Goal: Task Accomplishment & Management: Contribute content

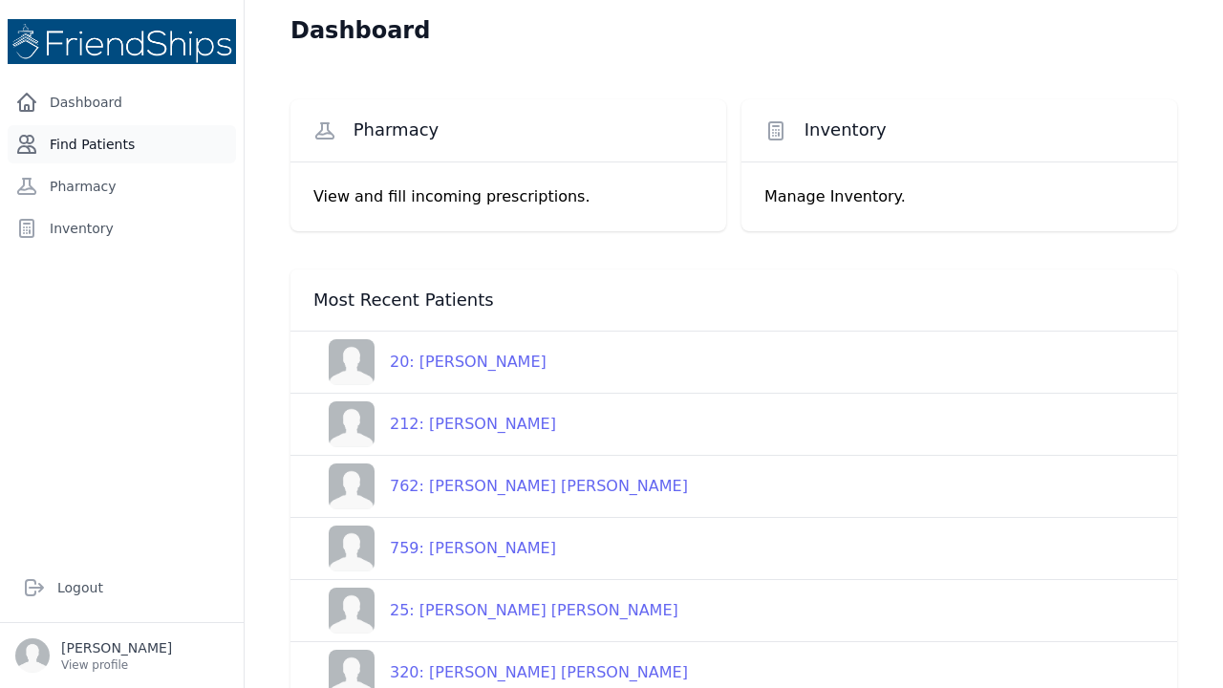
click at [125, 138] on link "Find Patients" at bounding box center [122, 144] width 228 height 38
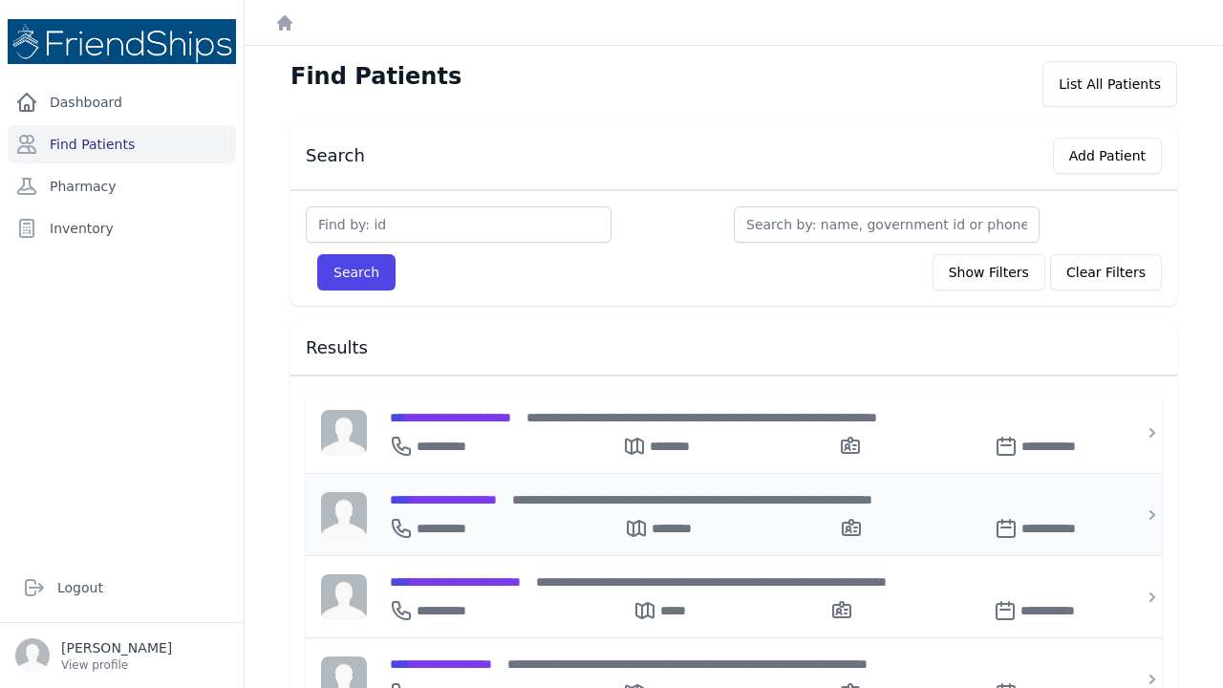
click at [449, 503] on span "**********" at bounding box center [443, 499] width 107 height 13
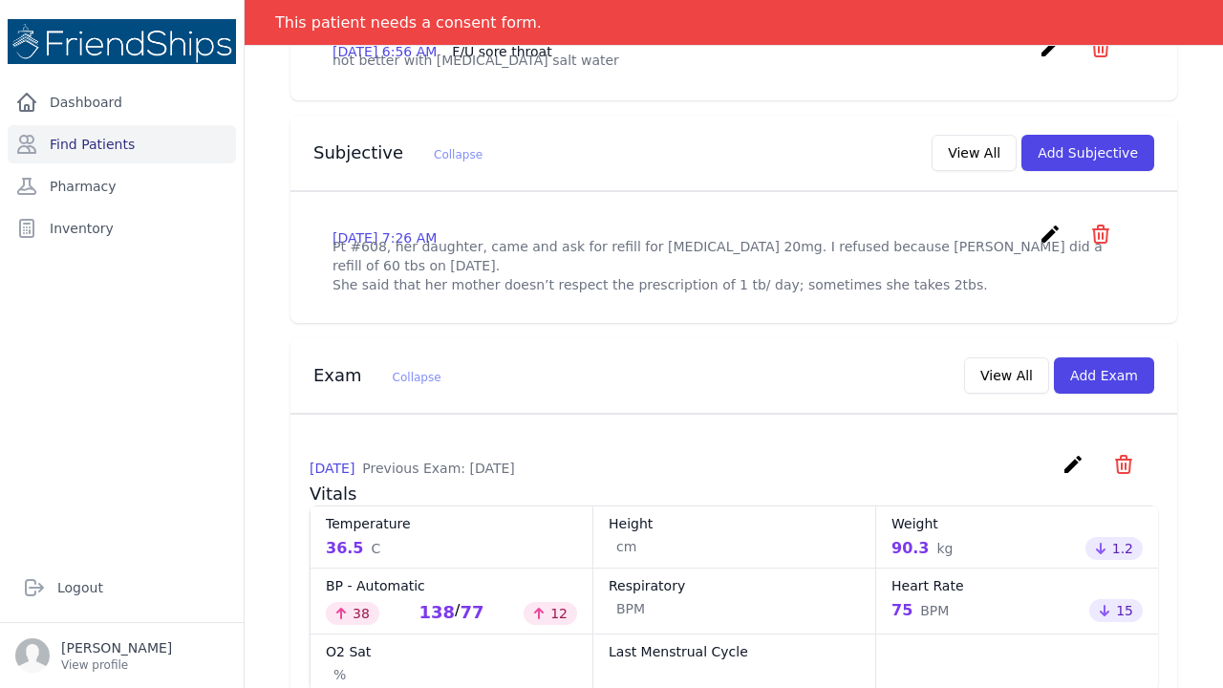
scroll to position [544, 0]
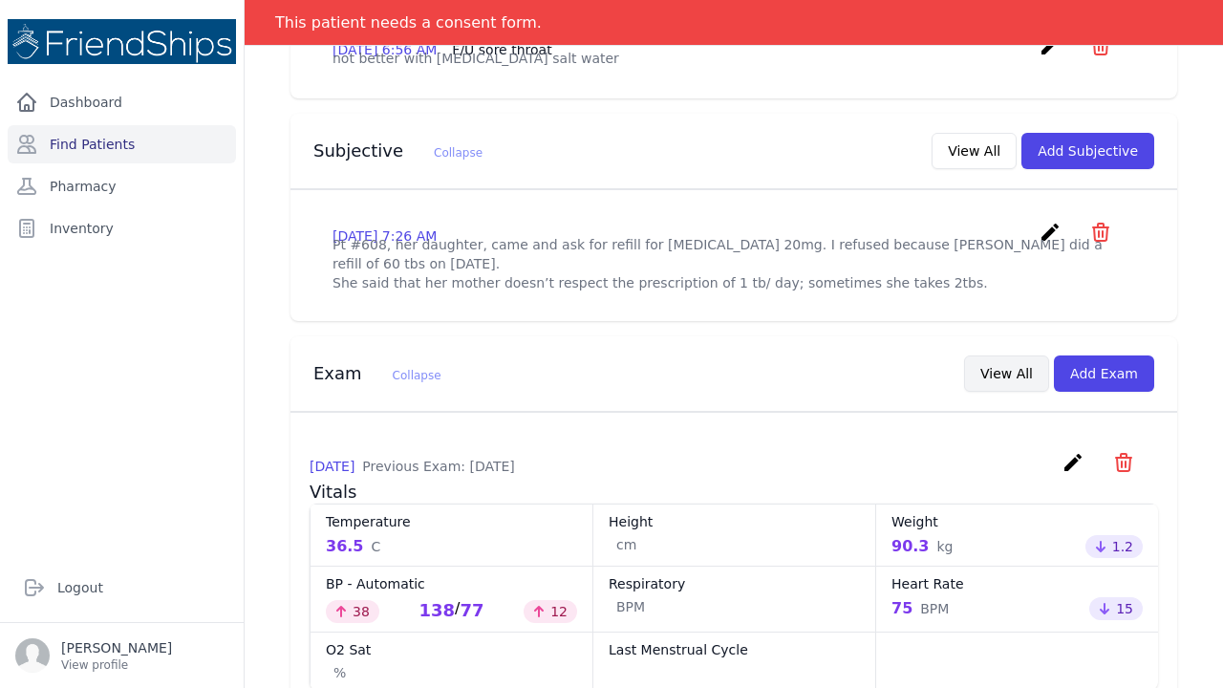
click at [1023, 355] on button "View All" at bounding box center [1006, 373] width 85 height 36
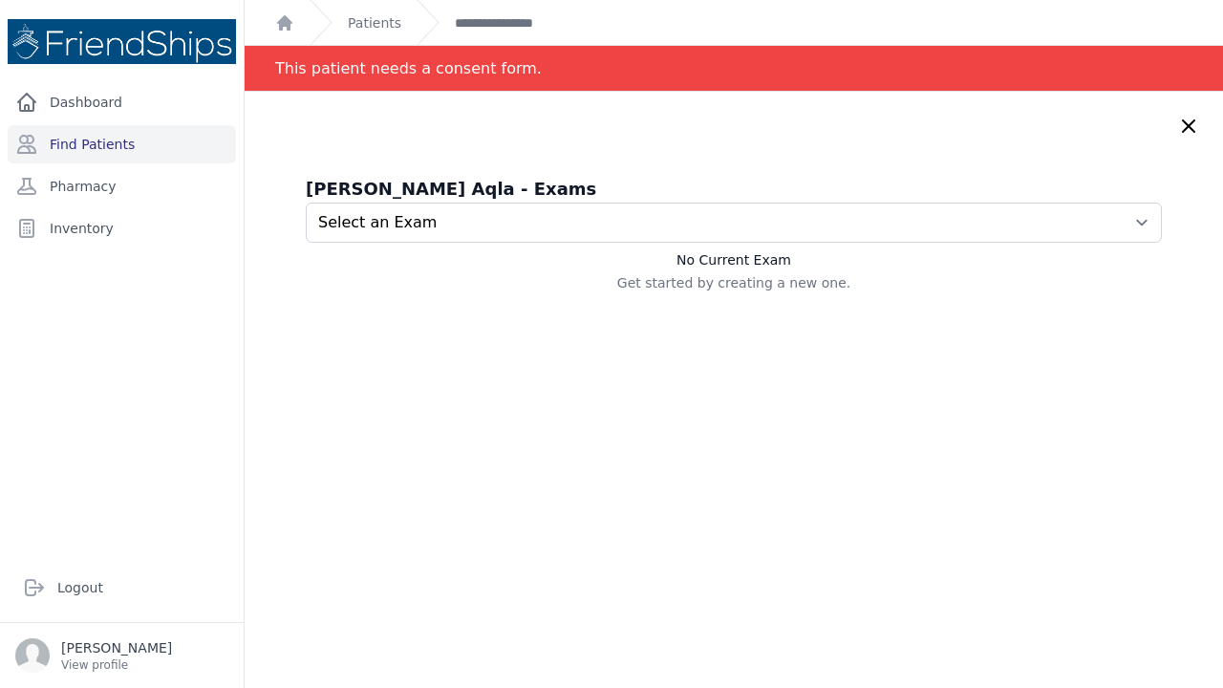
scroll to position [0, 0]
click at [599, 412] on div "Maryam Aqla Aqla - Exams Select an Exam 2025-Sep-09 2:29 AM 2025-Jul-21 4:38 AM…" at bounding box center [734, 436] width 978 height 688
click at [1185, 126] on icon at bounding box center [1188, 126] width 23 height 23
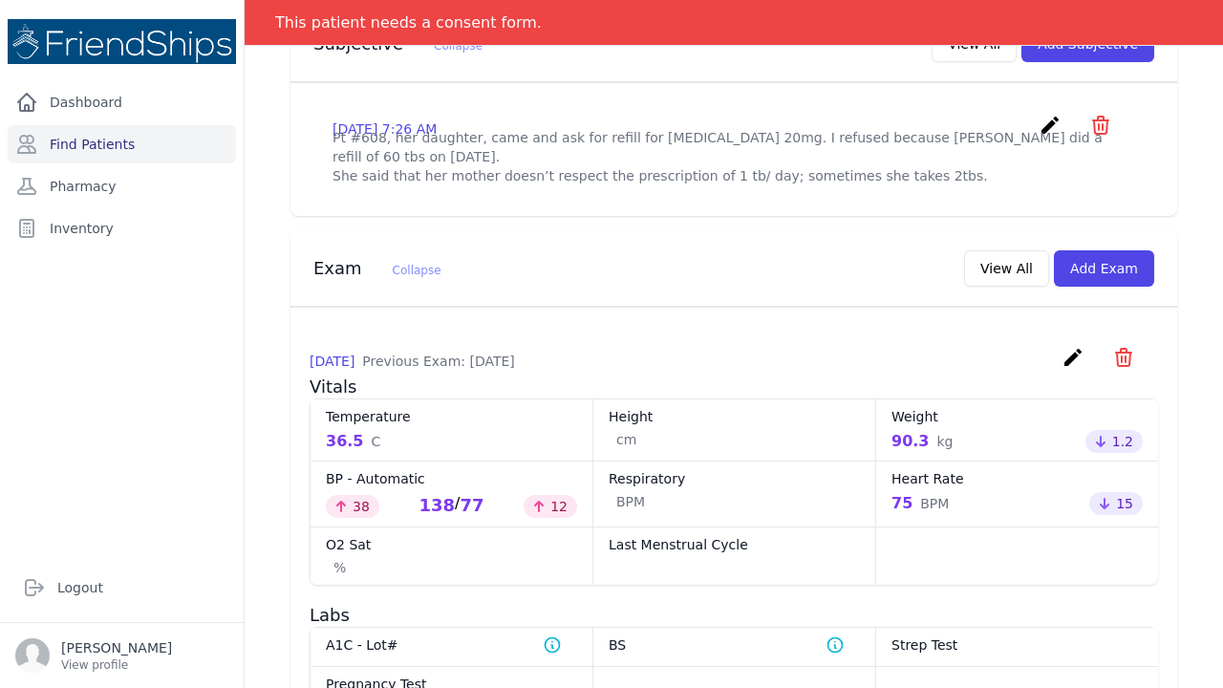
scroll to position [641, 0]
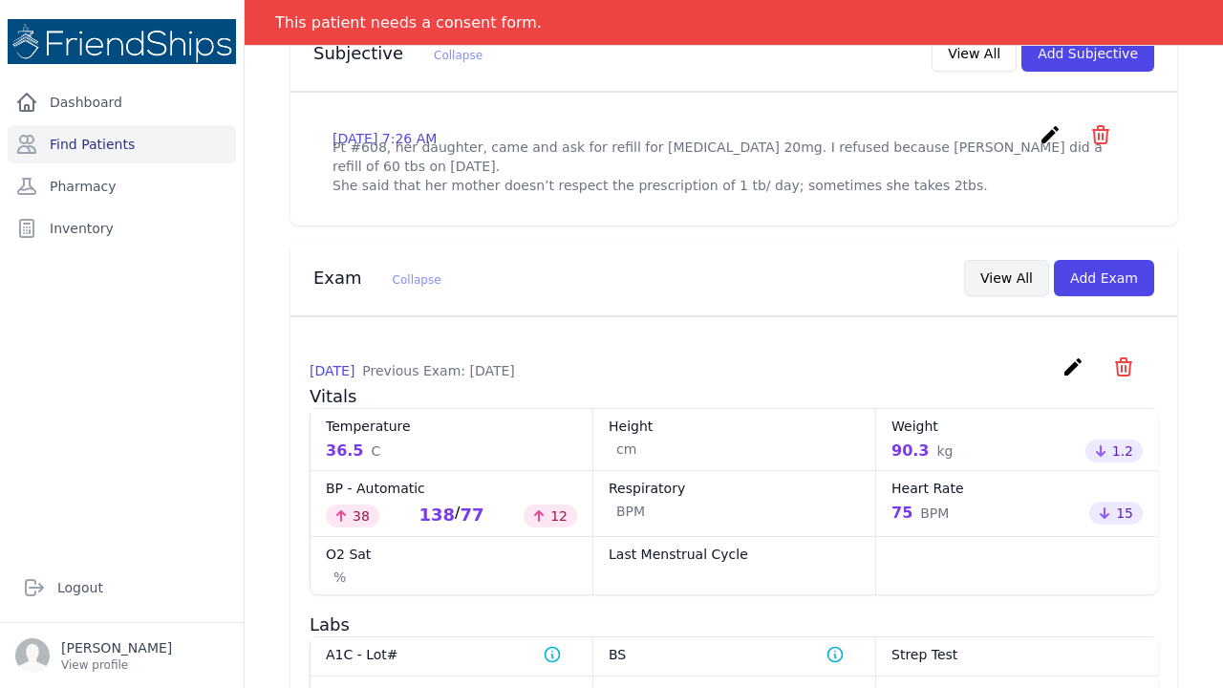
click at [1018, 260] on button "View All" at bounding box center [1006, 278] width 85 height 36
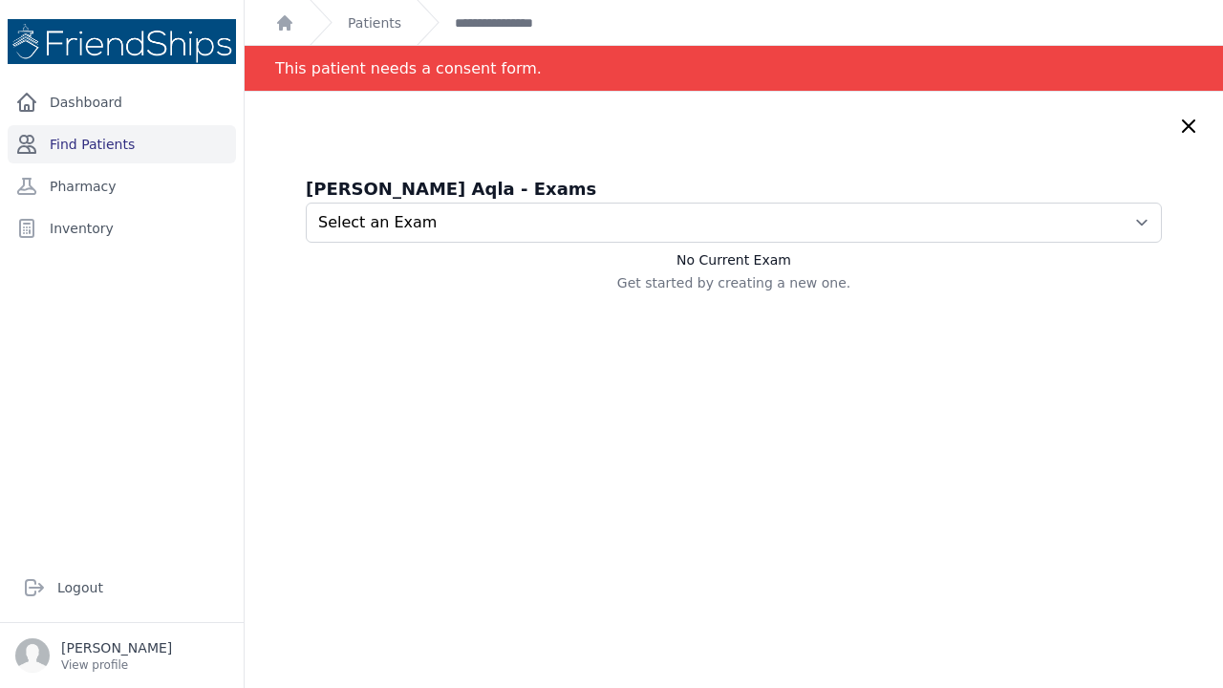
click at [135, 147] on link "Find Patients" at bounding box center [122, 144] width 228 height 38
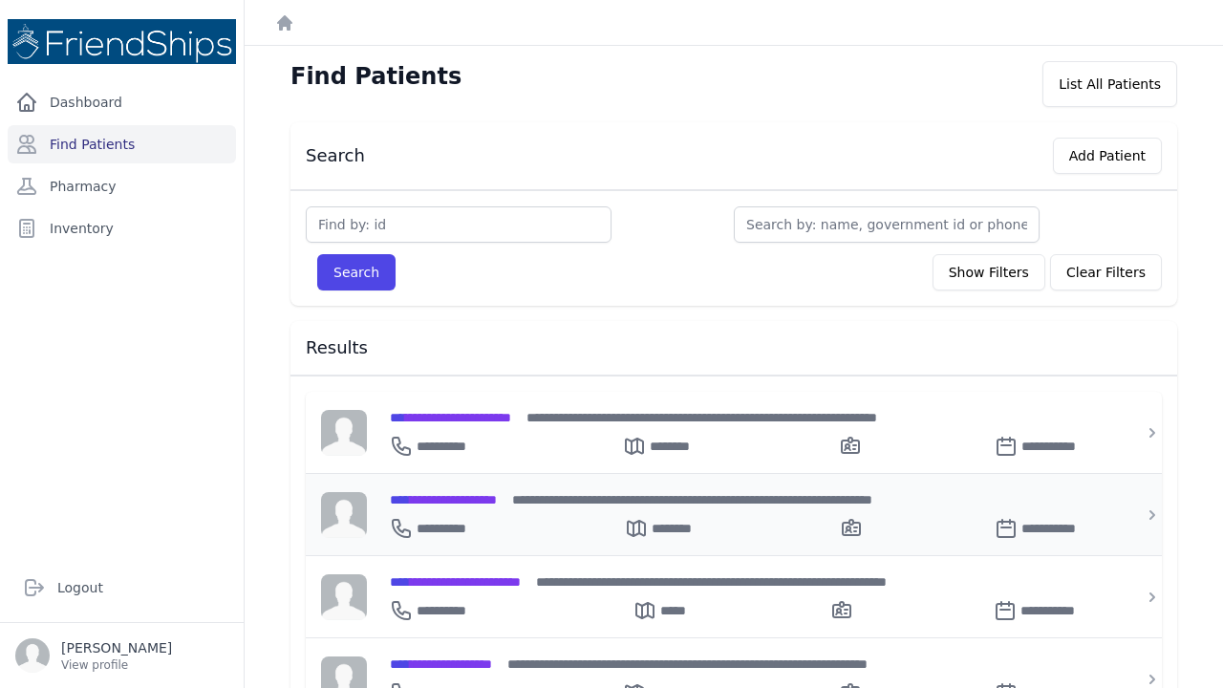
click at [466, 498] on span "**********" at bounding box center [443, 499] width 107 height 13
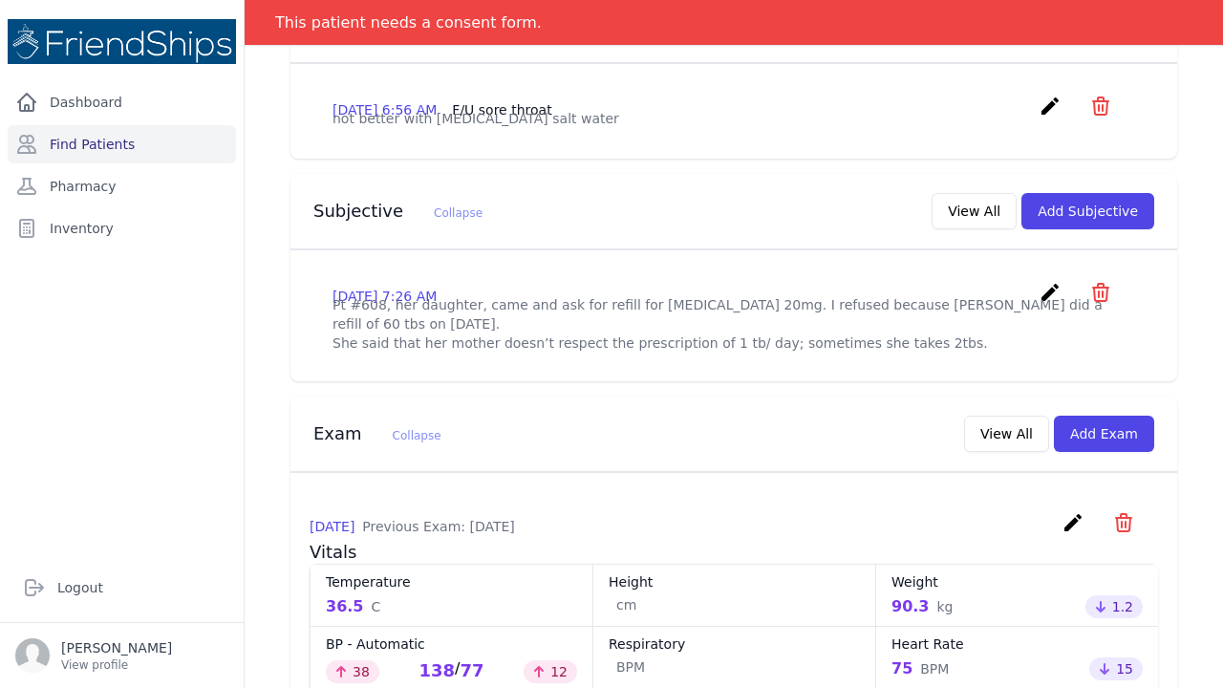
scroll to position [481, 0]
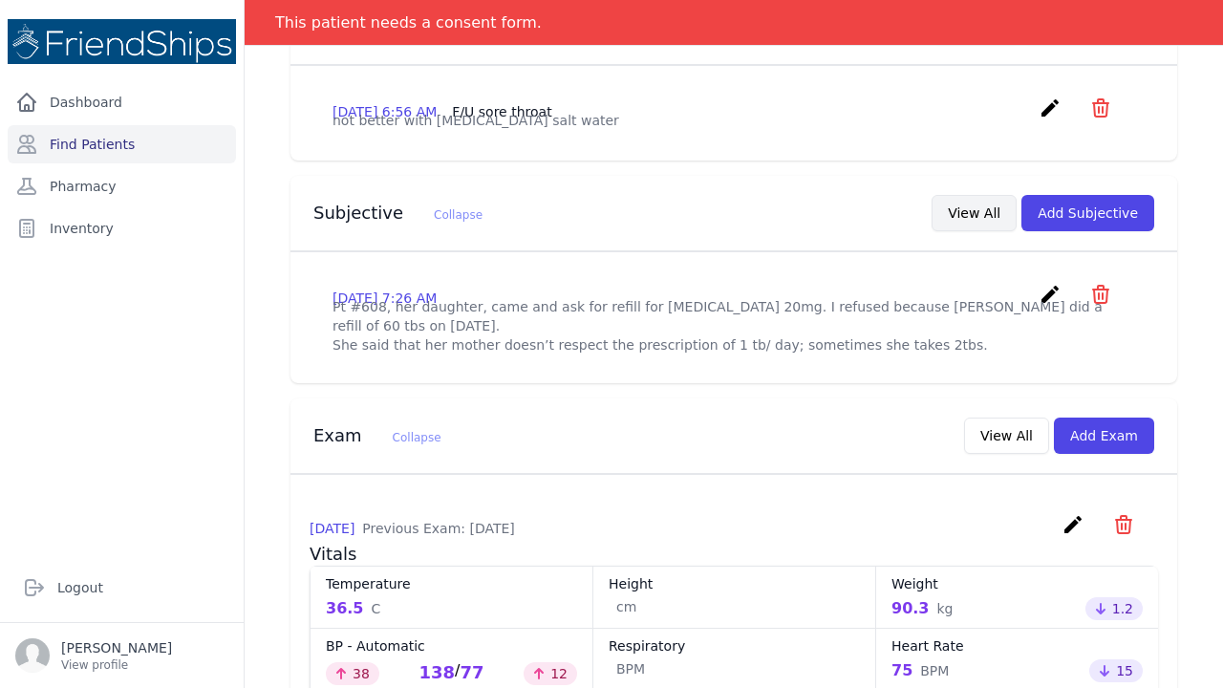
click at [979, 195] on button "View All" at bounding box center [973, 213] width 85 height 36
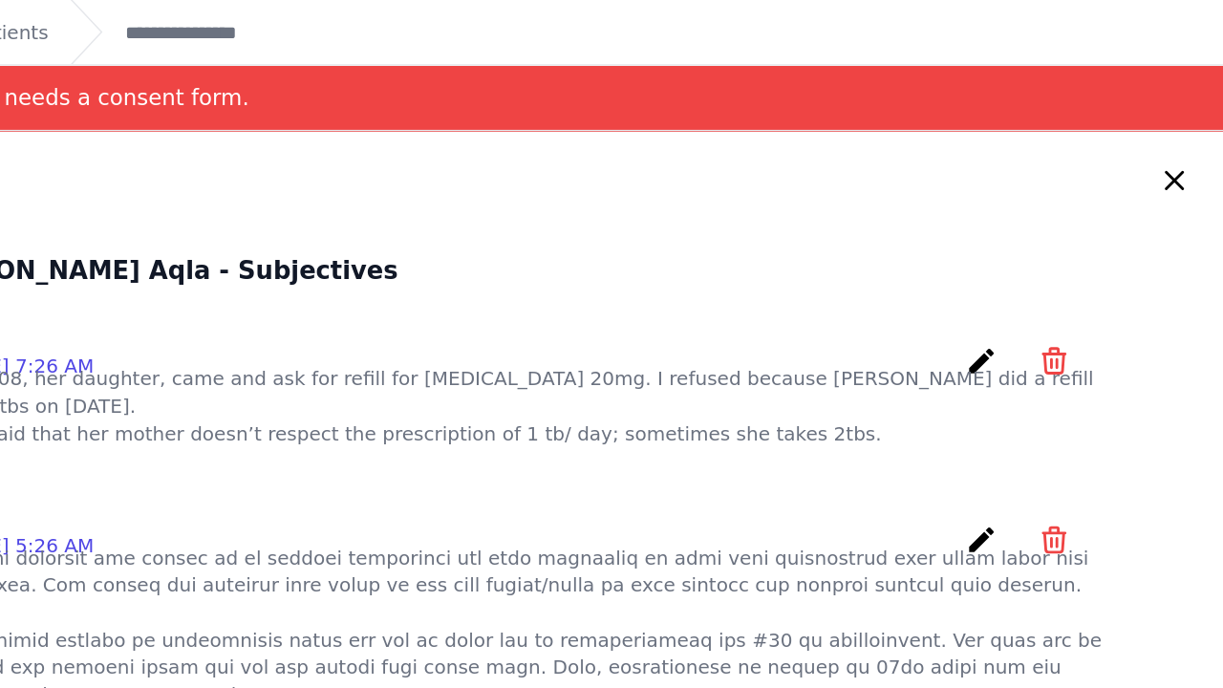
scroll to position [0, 0]
click at [1177, 127] on icon at bounding box center [1188, 126] width 23 height 23
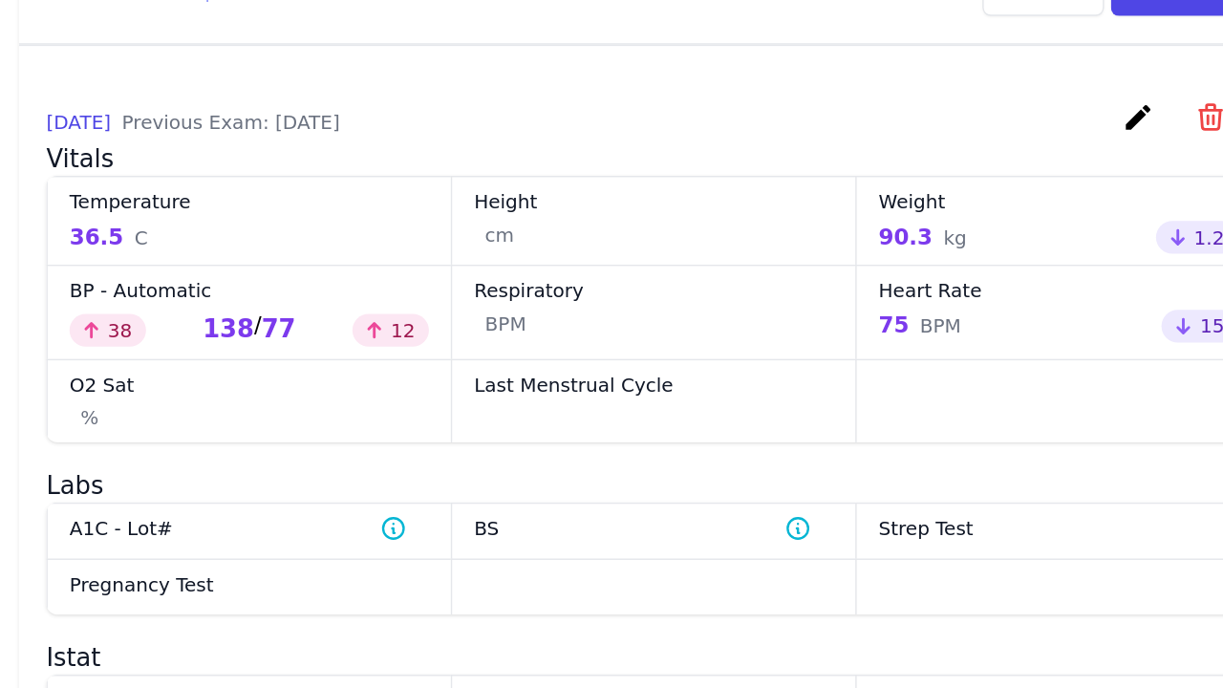
click at [310, 282] on div "BP - Automatic Increased by 38 138 / 77 Increased by 12" at bounding box center [451, 315] width 283 height 66
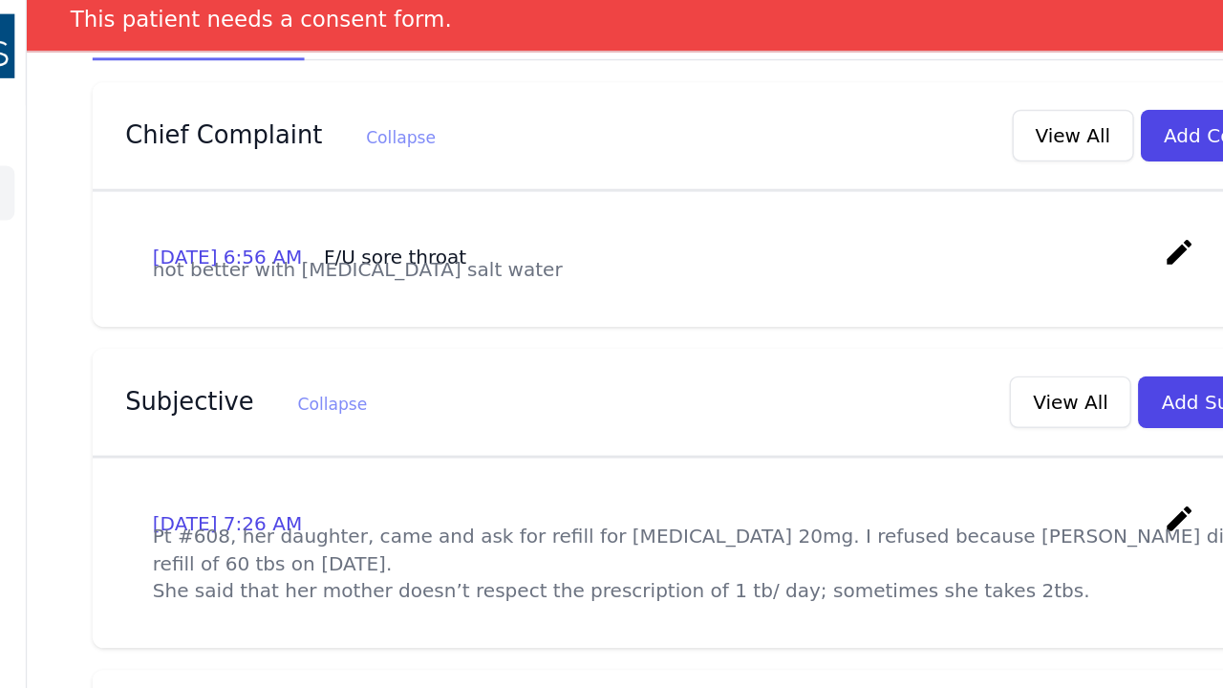
scroll to position [399, 0]
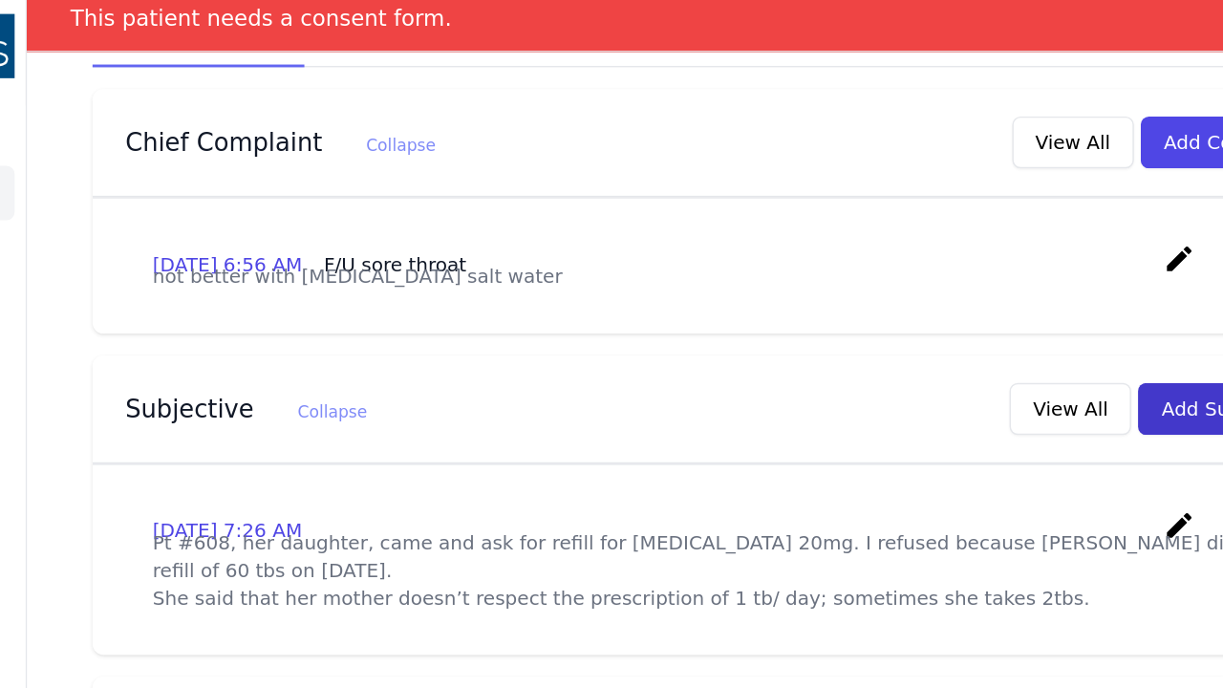
click at [1021, 277] on button "Add Subjective" at bounding box center [1087, 295] width 133 height 36
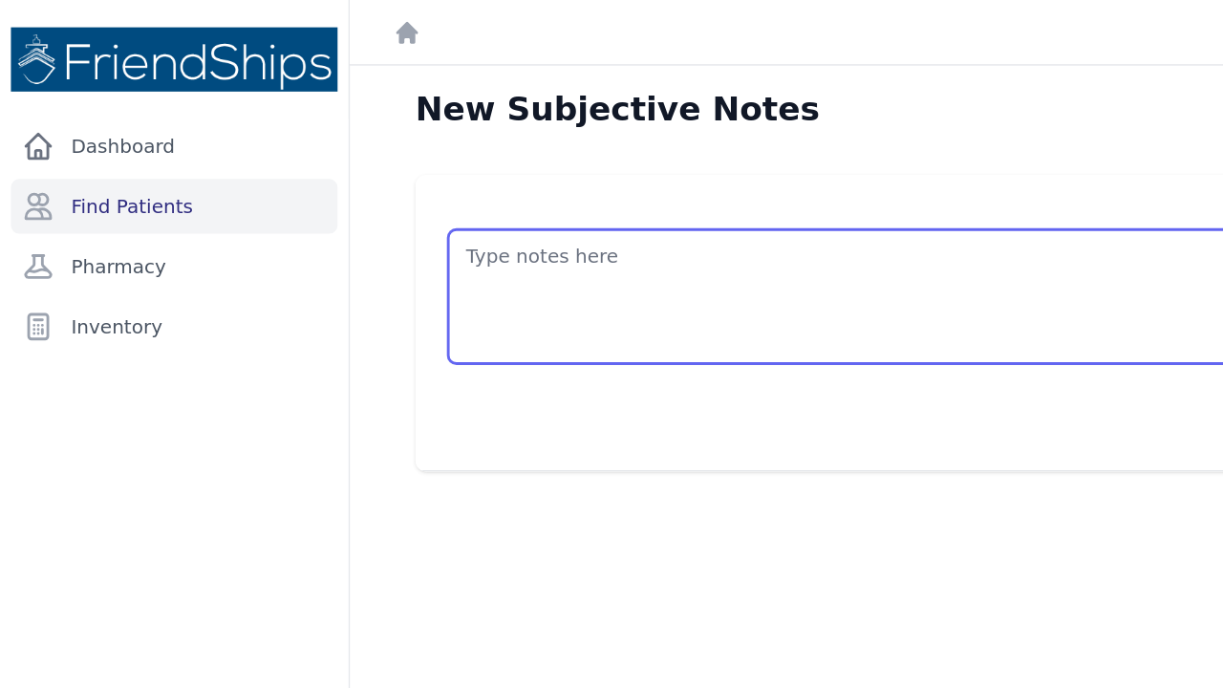
click at [336, 200] on textarea at bounding box center [733, 207] width 841 height 94
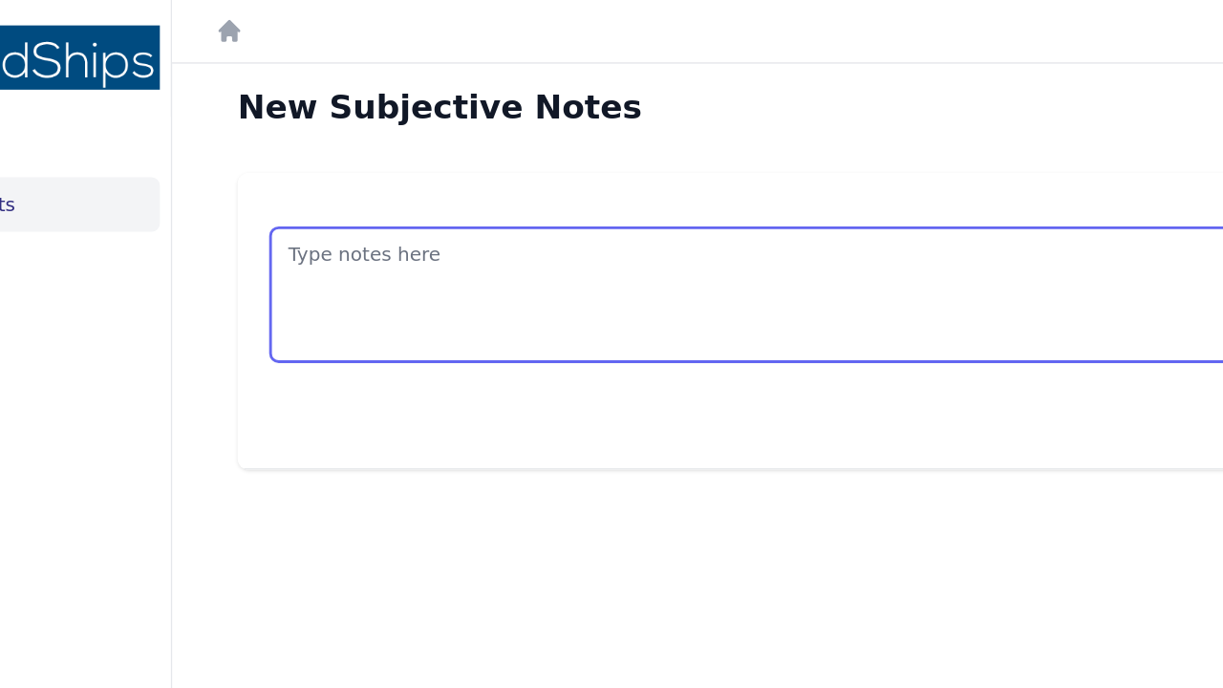
click at [313, 180] on textarea at bounding box center [733, 207] width 841 height 94
click at [313, 177] on textarea at bounding box center [733, 207] width 841 height 94
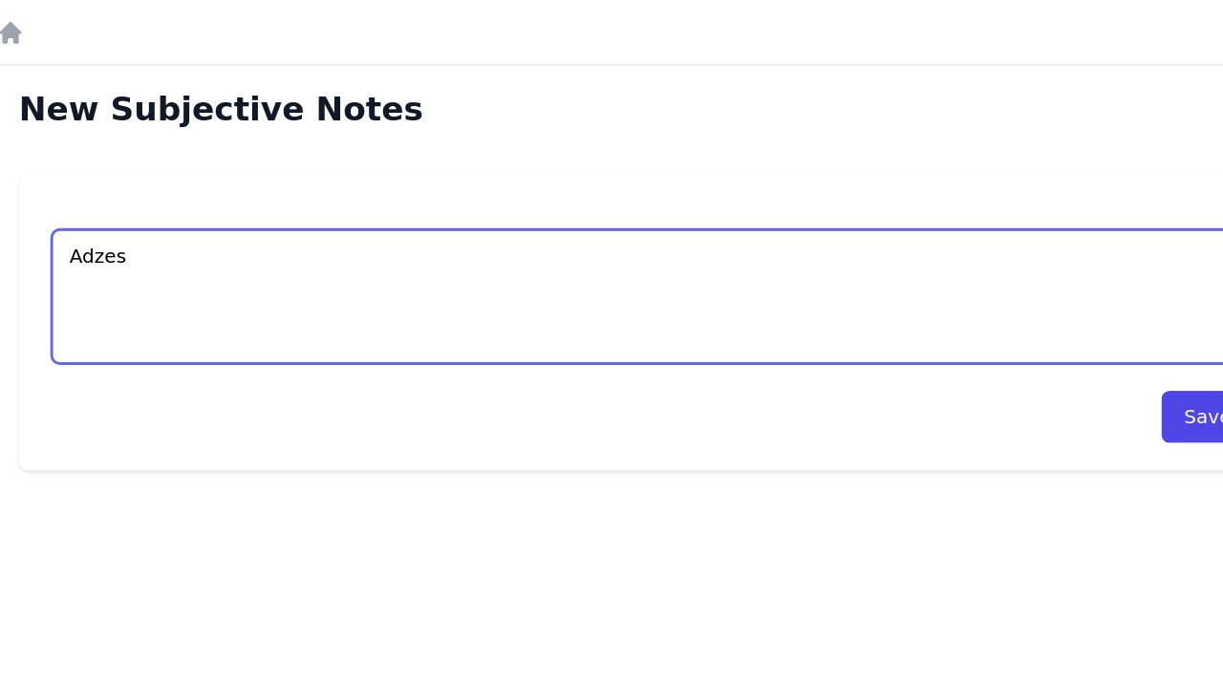
type textarea "Adzes"
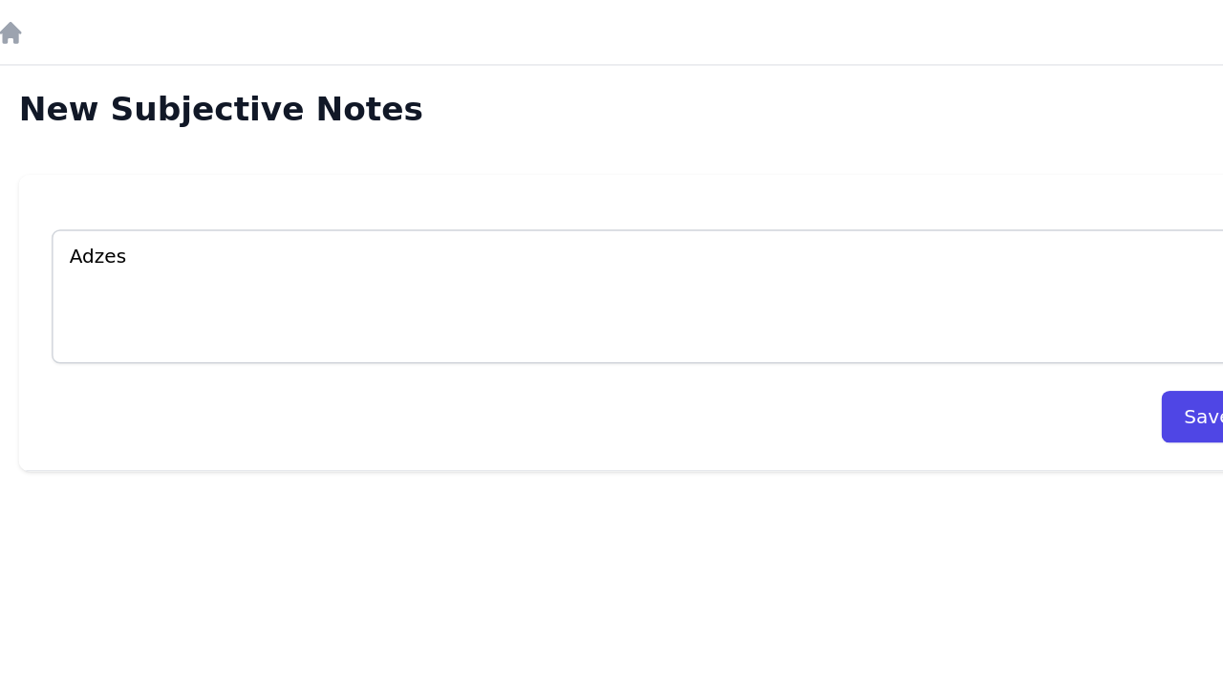
click at [688, 62] on div "New Subjective Notes" at bounding box center [734, 84] width 948 height 46
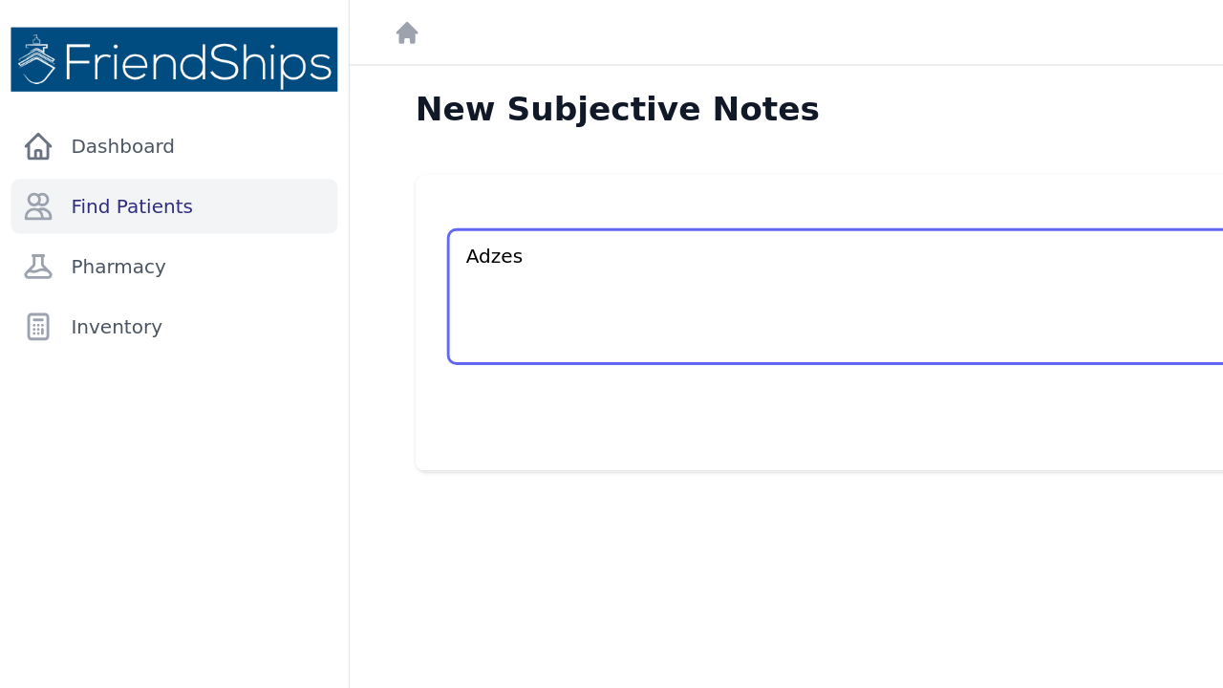
drag, startPoint x: 366, startPoint y: 180, endPoint x: 296, endPoint y: 177, distance: 69.8
click at [296, 177] on div "Adzes Save" at bounding box center [733, 225] width 887 height 207
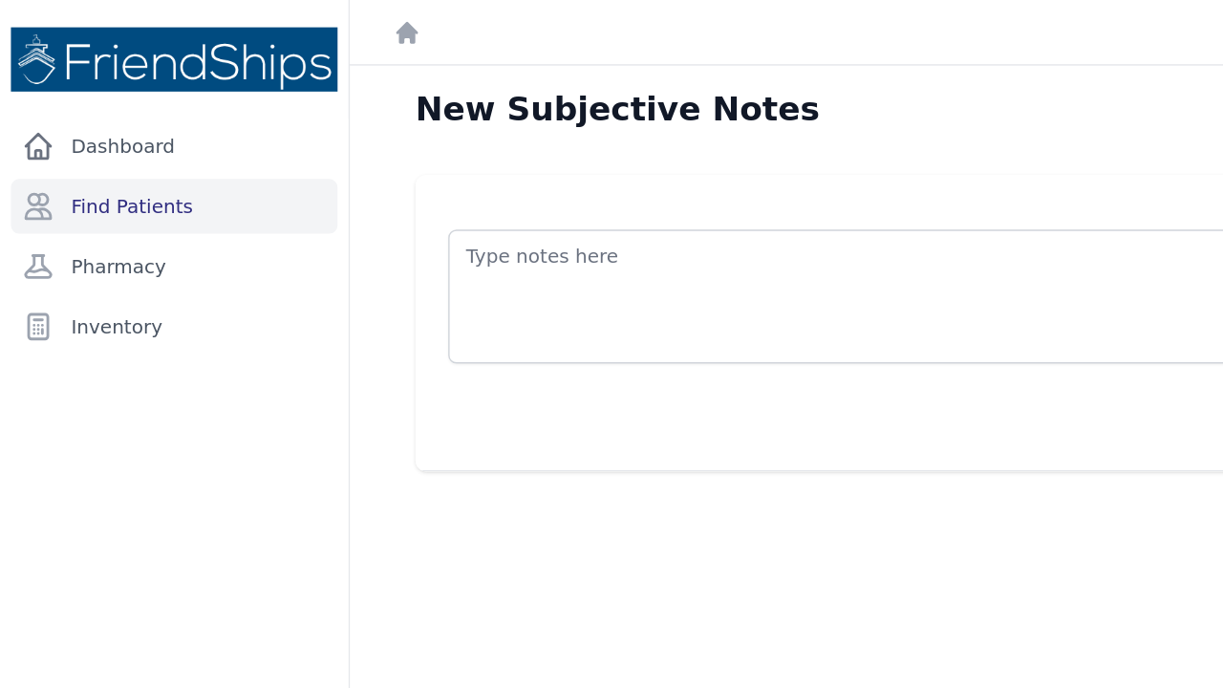
click at [280, 115] on div "New Subjective Notes Save" at bounding box center [734, 390] width 978 height 688
click at [134, 146] on link "Find Patients" at bounding box center [122, 144] width 228 height 38
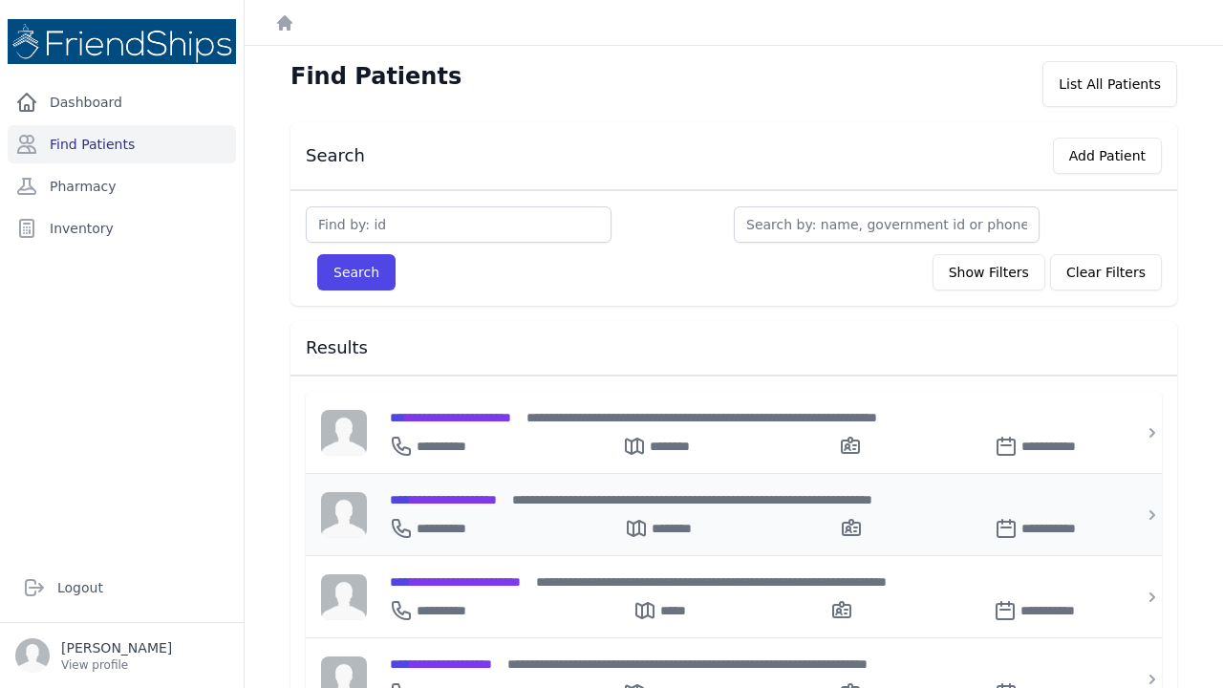
click at [422, 501] on span "**********" at bounding box center [443, 499] width 107 height 13
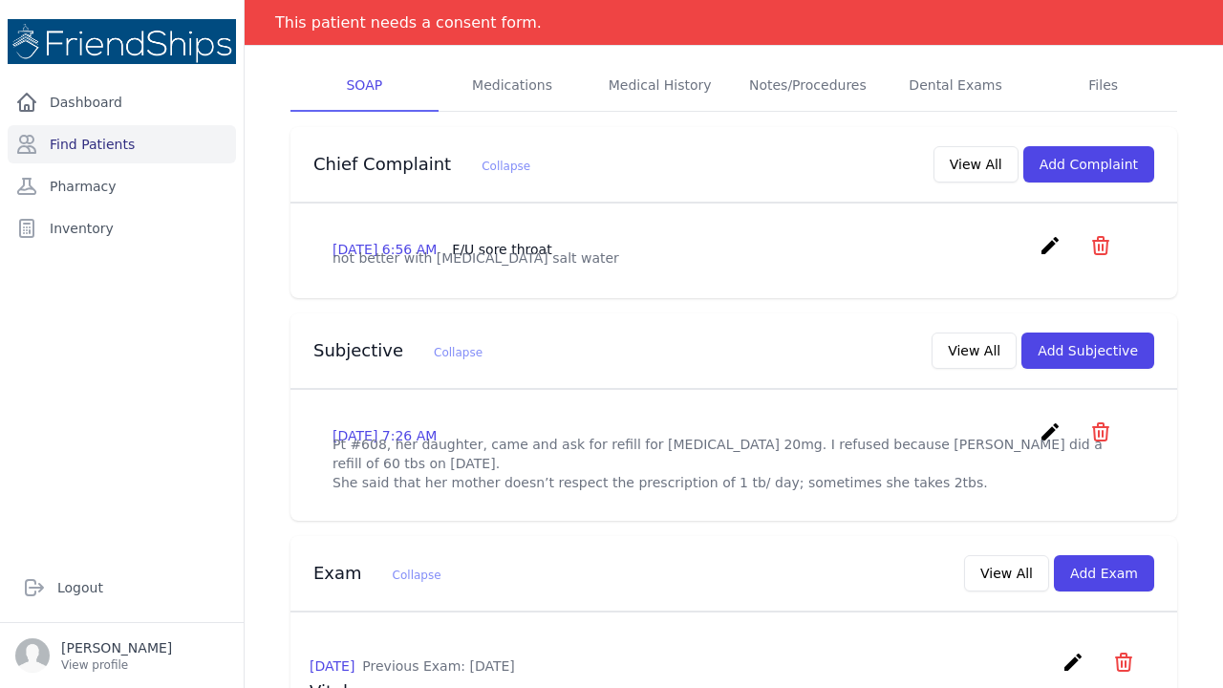
scroll to position [370, 0]
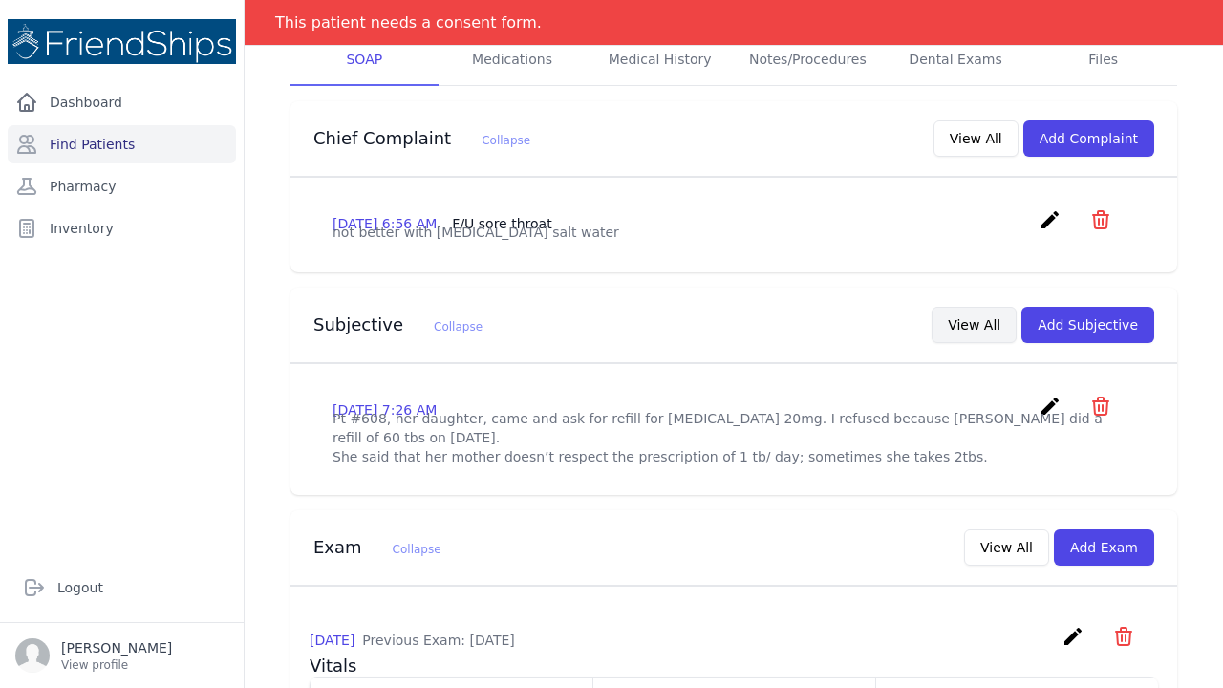
click at [998, 307] on button "View All" at bounding box center [973, 325] width 85 height 36
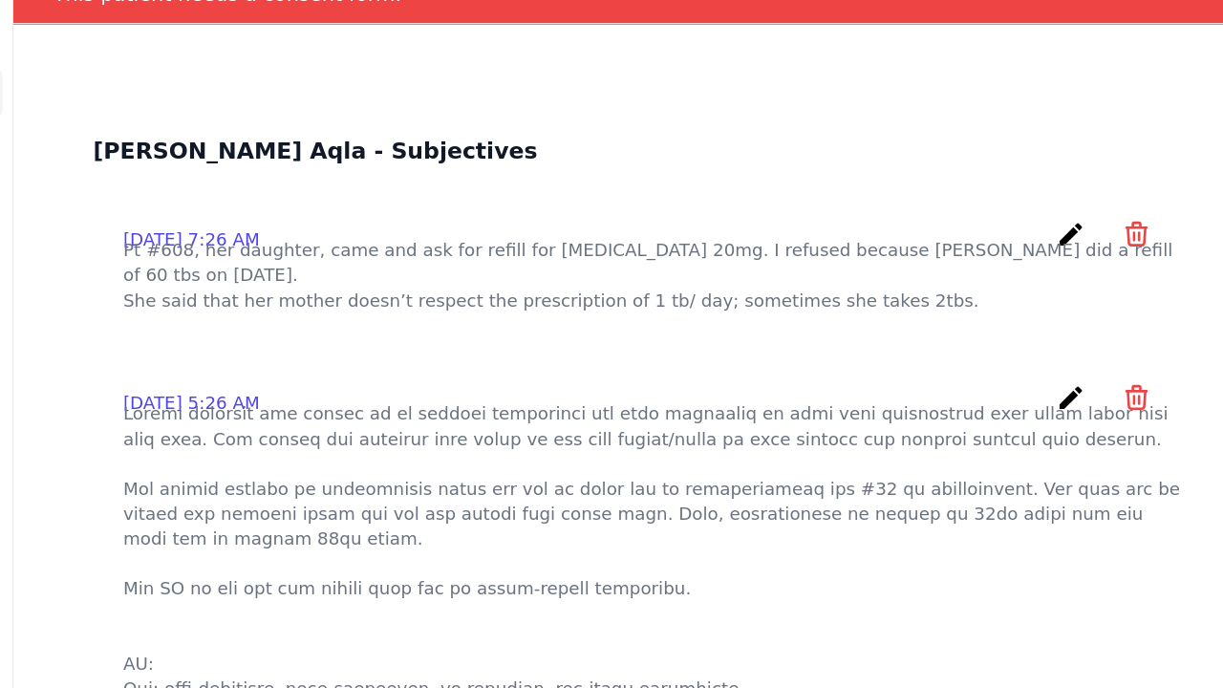
scroll to position [0, 0]
click at [346, 225] on div "2025-Jul-28 7:26 AM create ​ Delete subjective - Pt #608, her daughter, came an…" at bounding box center [734, 276] width 856 height 102
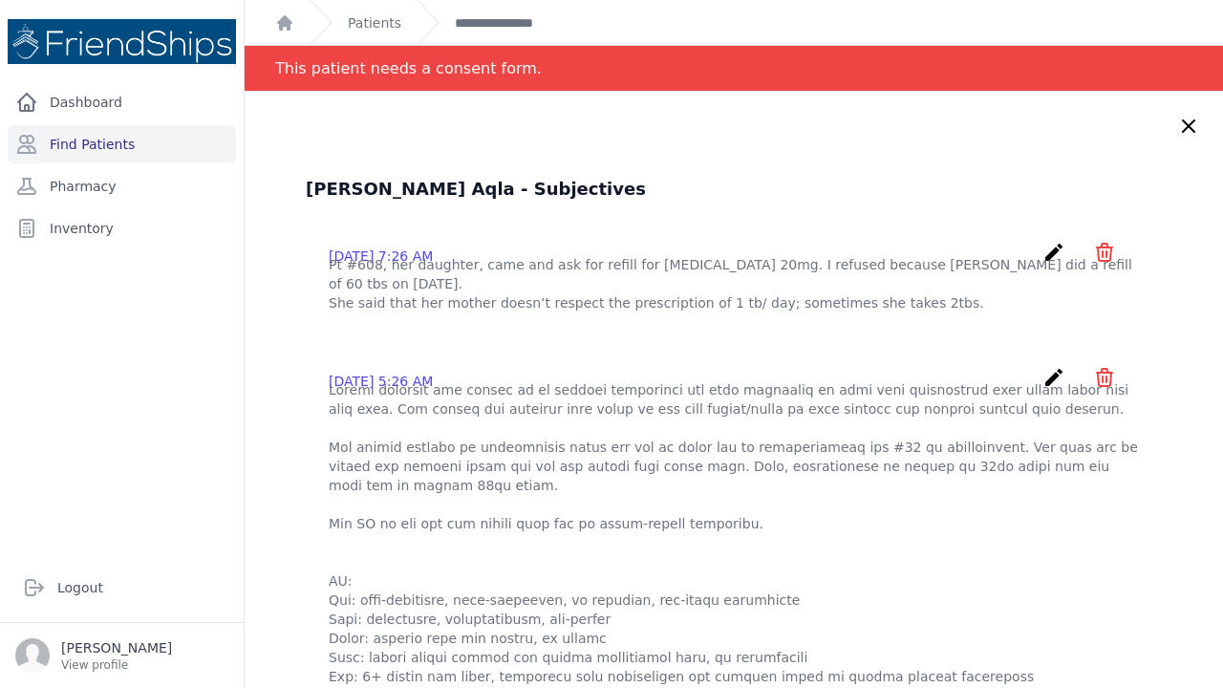
click at [1190, 124] on icon at bounding box center [1188, 125] width 11 height 11
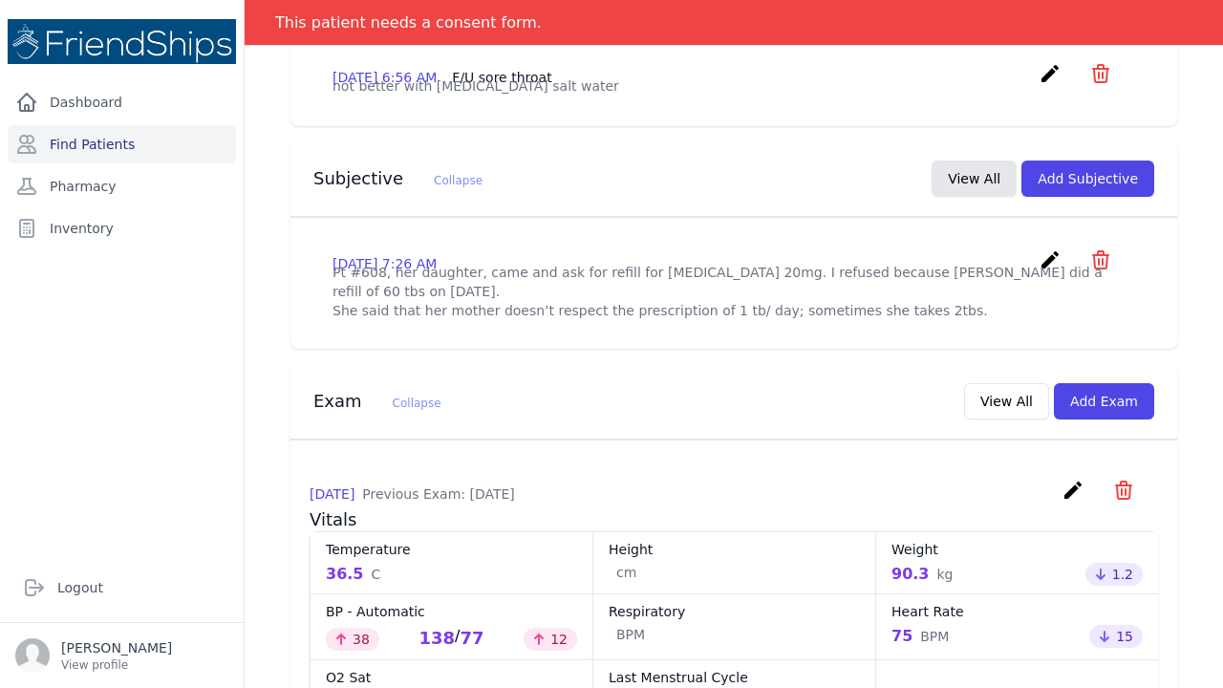
scroll to position [256, 0]
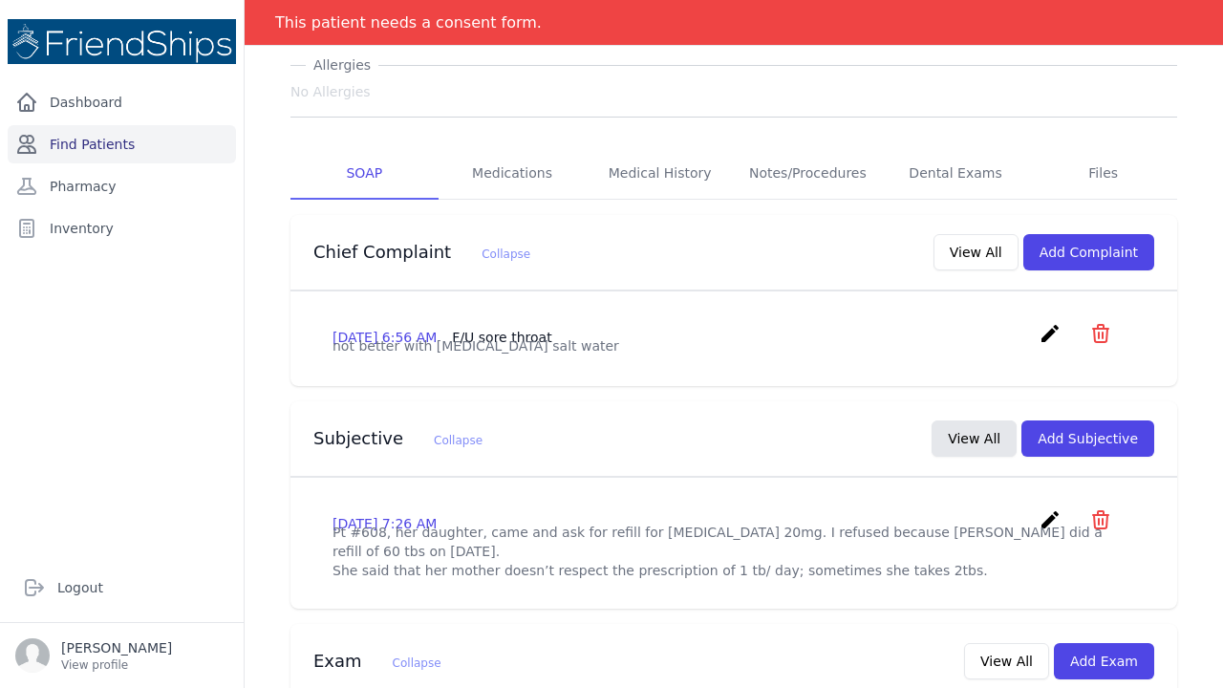
click at [117, 137] on link "Find Patients" at bounding box center [122, 144] width 228 height 38
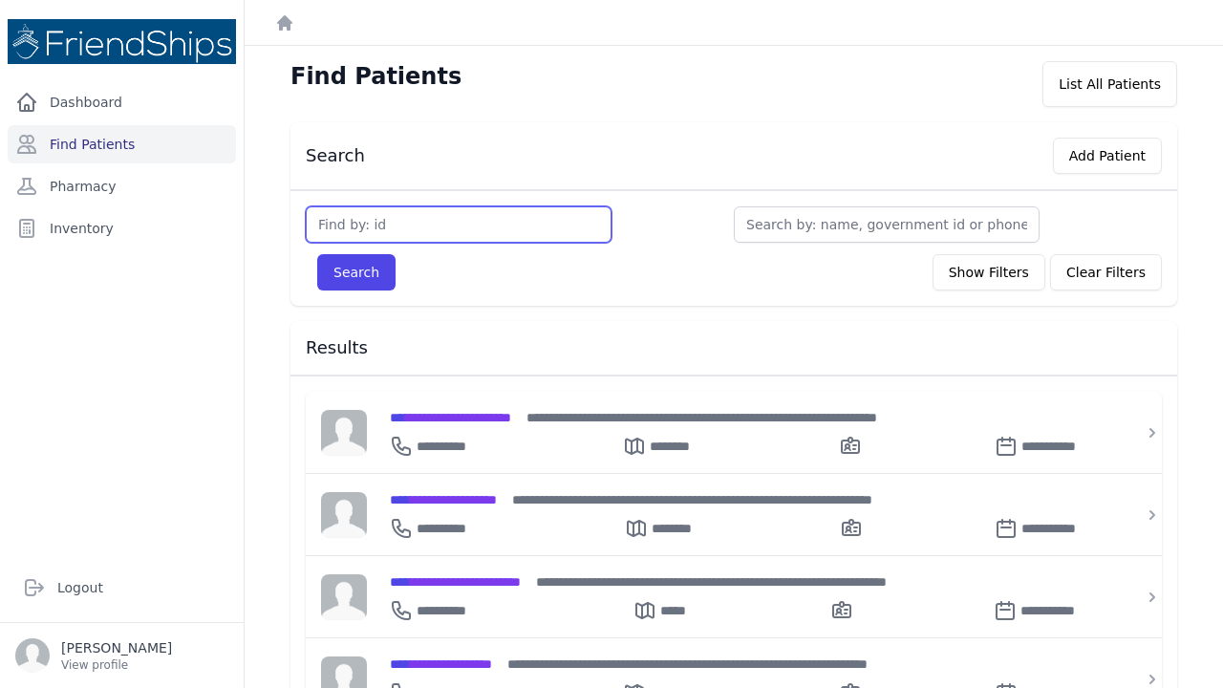
click at [363, 226] on input "text" at bounding box center [459, 224] width 306 height 36
type input "20"
click at [355, 272] on button "Search" at bounding box center [356, 272] width 78 height 36
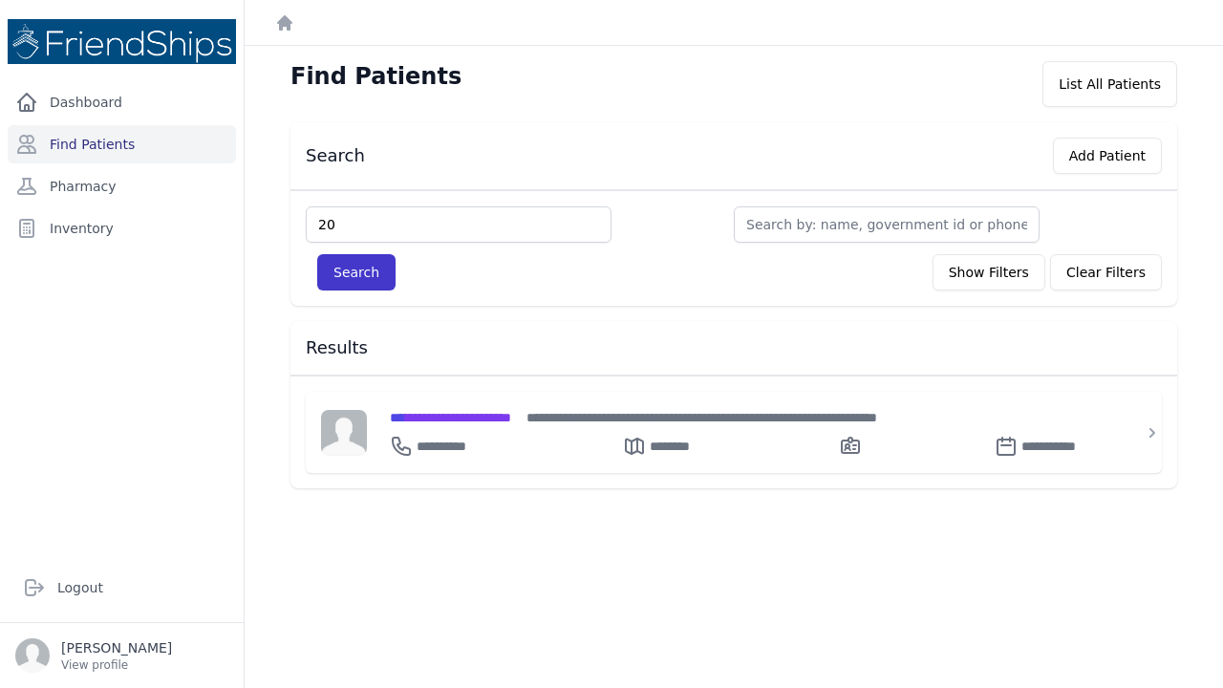
type input "20"
click at [351, 278] on button "Search" at bounding box center [356, 272] width 78 height 36
click at [471, 417] on span "**********" at bounding box center [450, 417] width 121 height 13
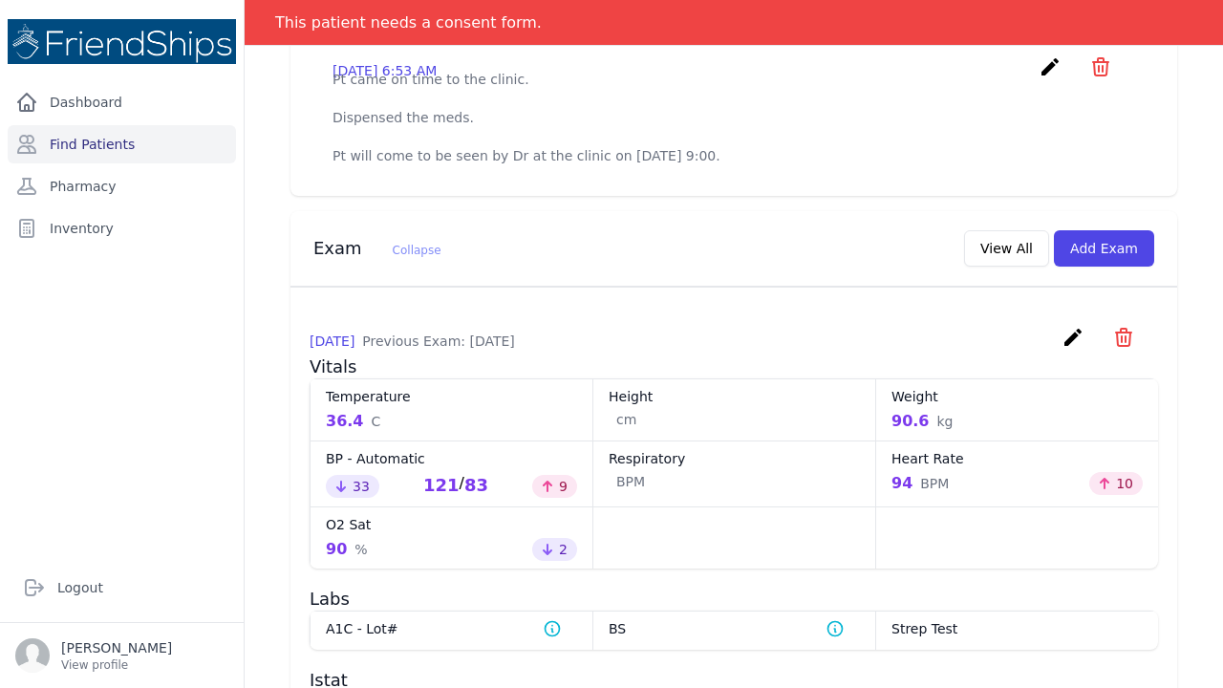
scroll to position [678, 0]
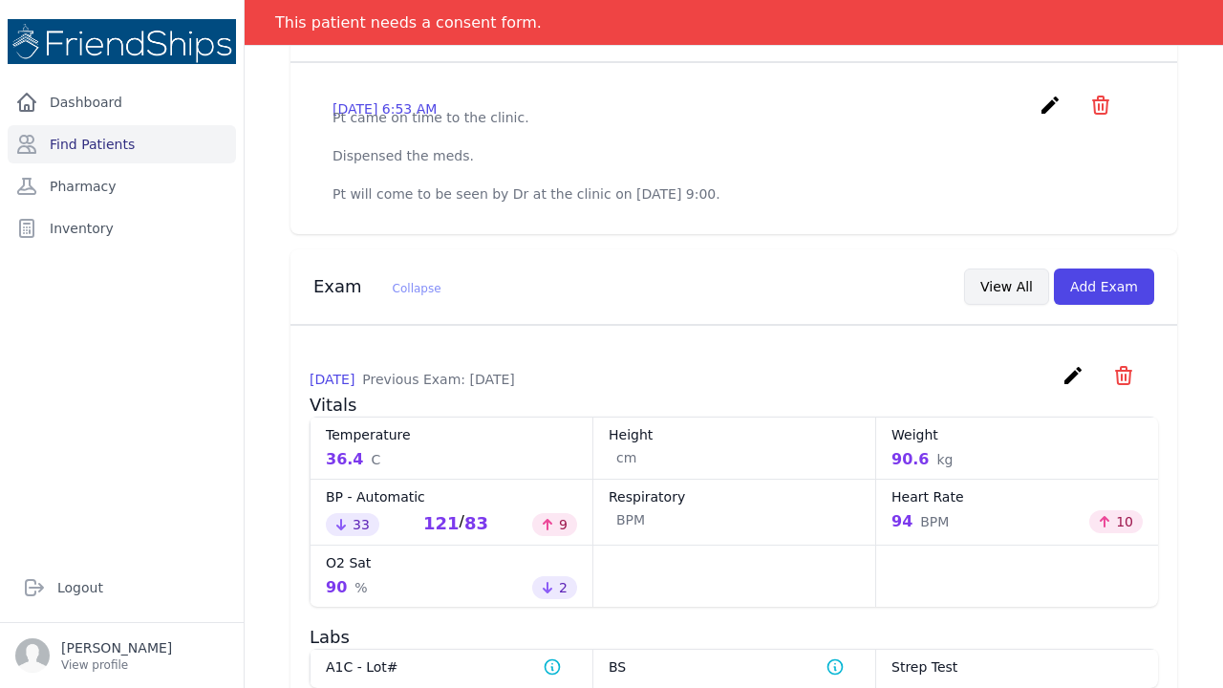
click at [1014, 268] on button "View All" at bounding box center [1006, 286] width 85 height 36
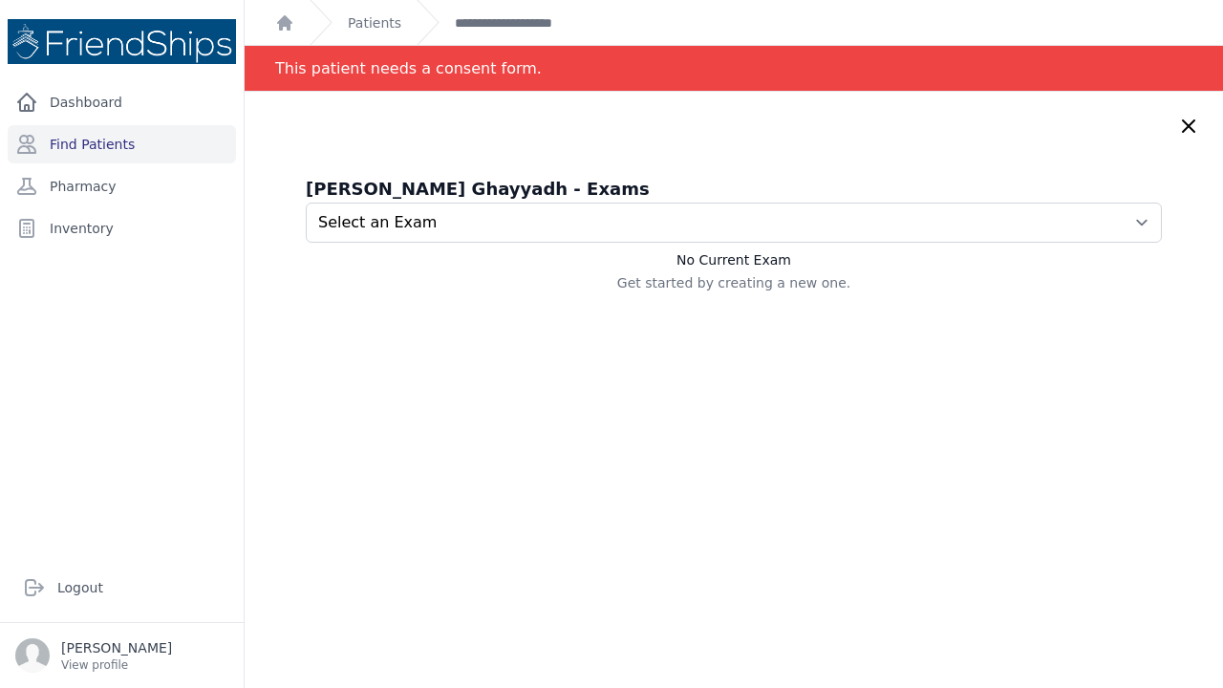
scroll to position [0, 0]
click at [1186, 118] on icon at bounding box center [1188, 126] width 23 height 23
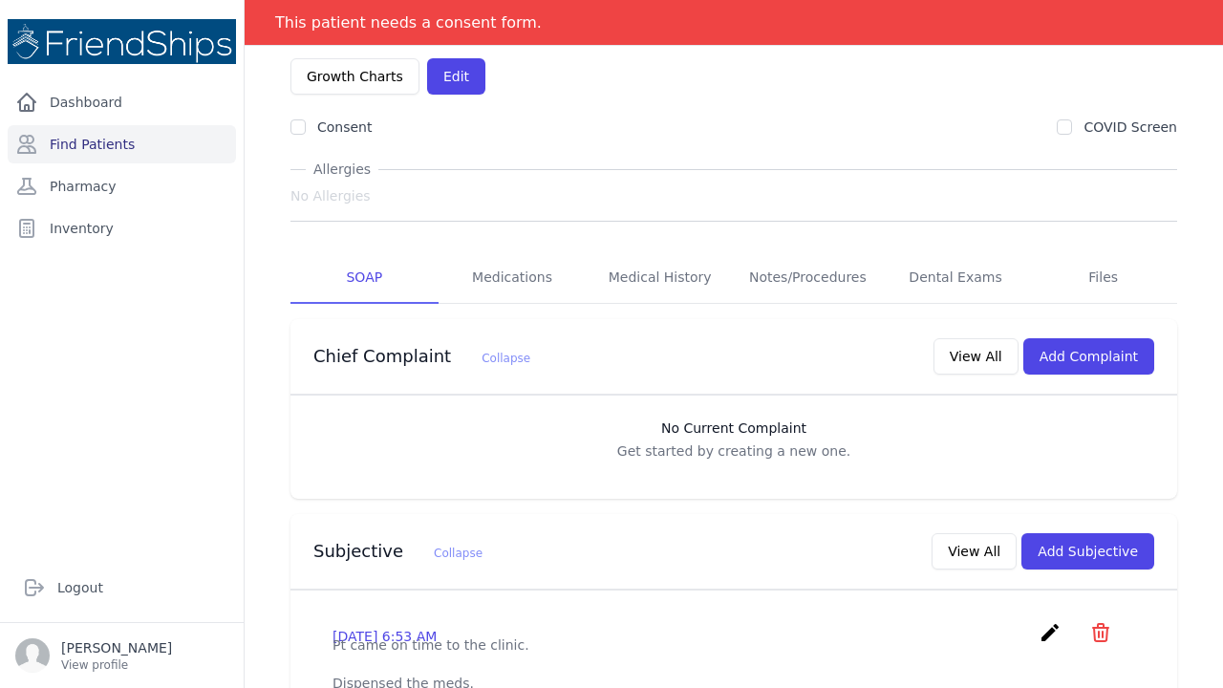
scroll to position [156, 0]
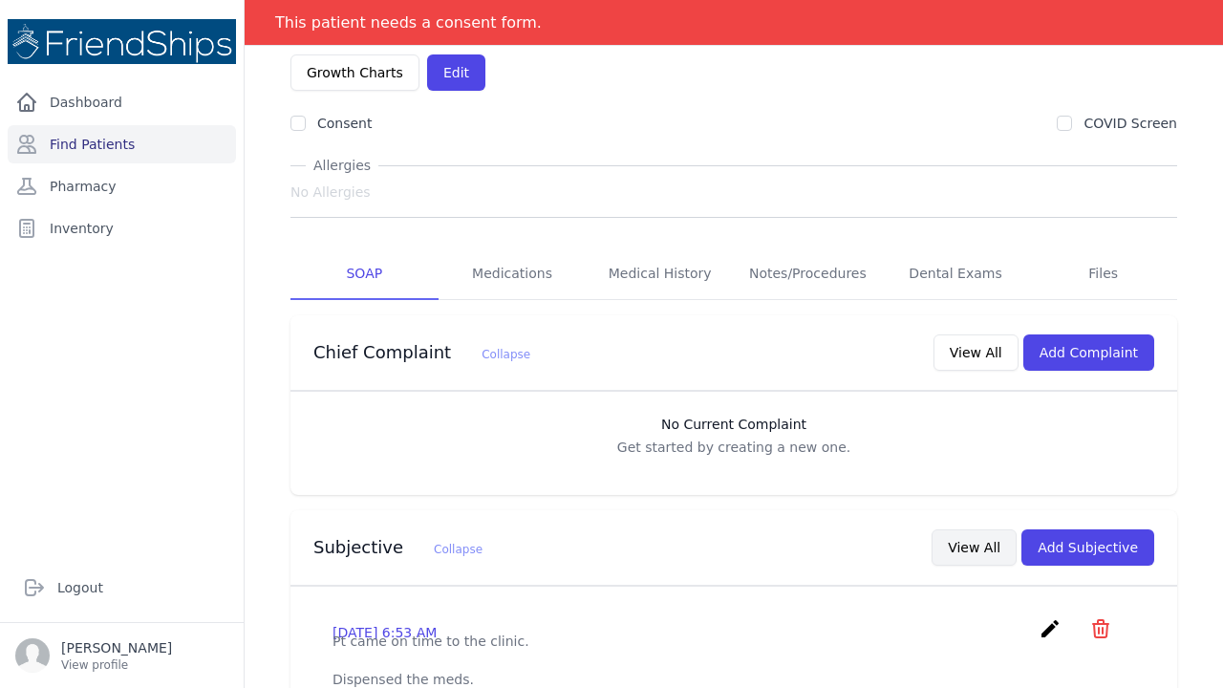
click at [987, 529] on button "View All" at bounding box center [973, 547] width 85 height 36
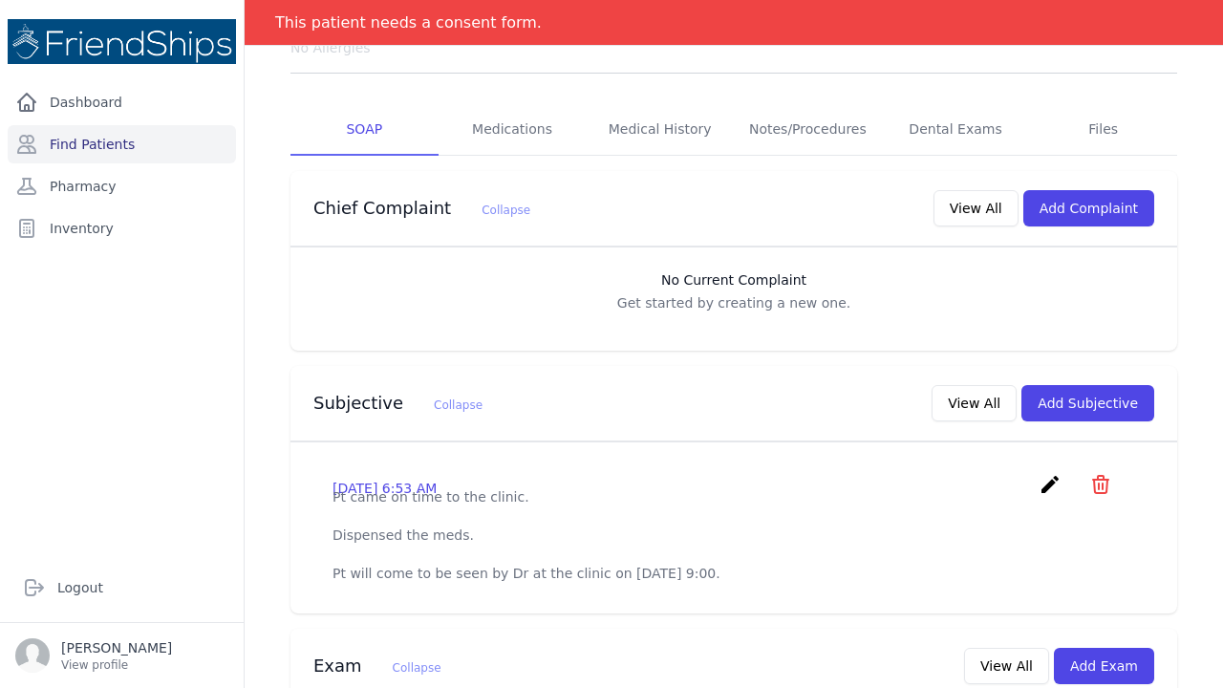
scroll to position [303, 0]
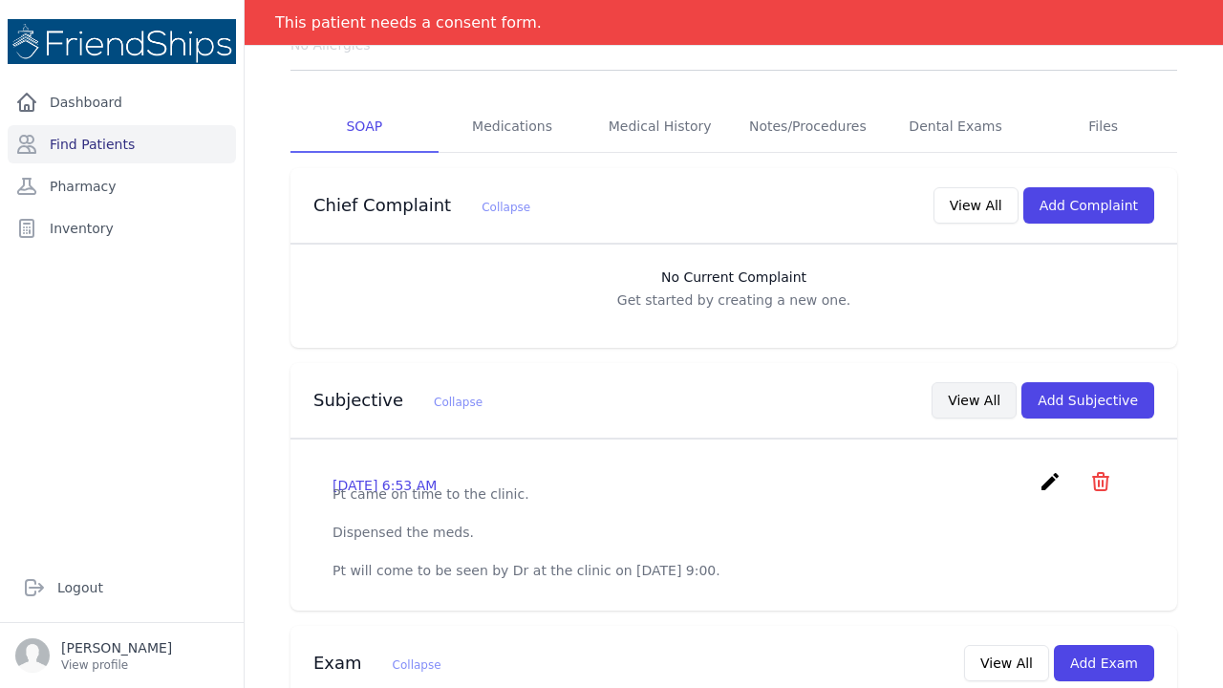
click at [981, 382] on button "View All" at bounding box center [973, 400] width 85 height 36
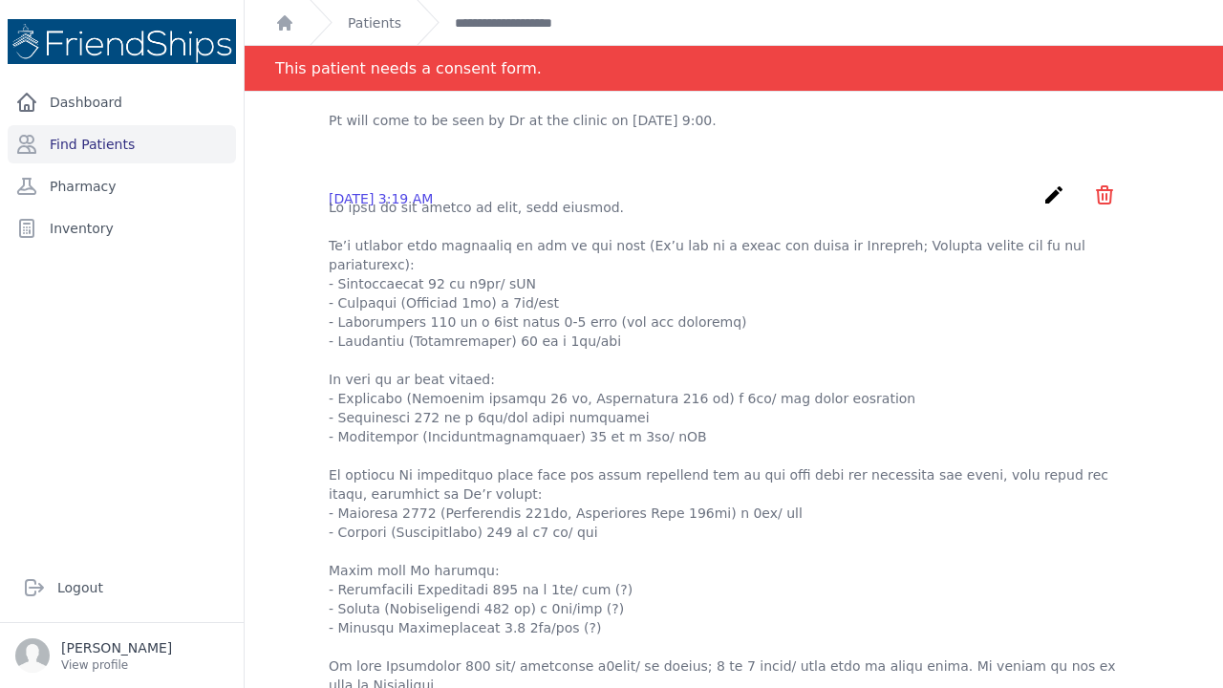
scroll to position [229, 0]
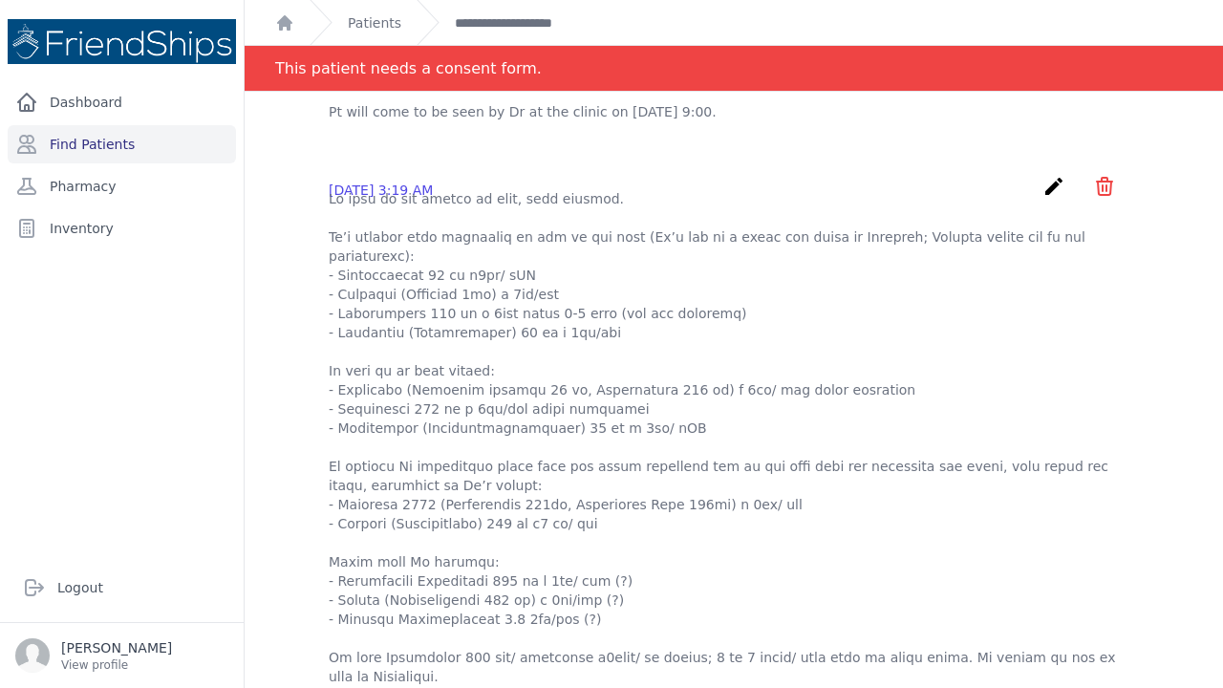
drag, startPoint x: 1013, startPoint y: 423, endPoint x: 1050, endPoint y: 420, distance: 37.4
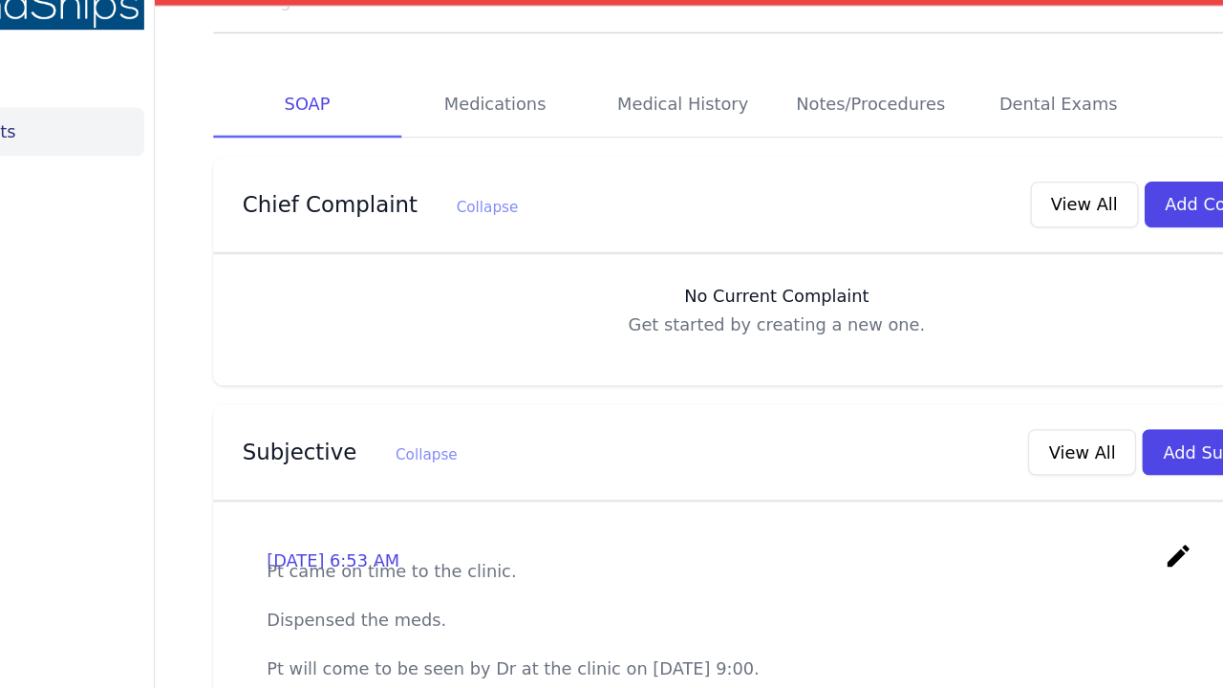
scroll to position [333, 0]
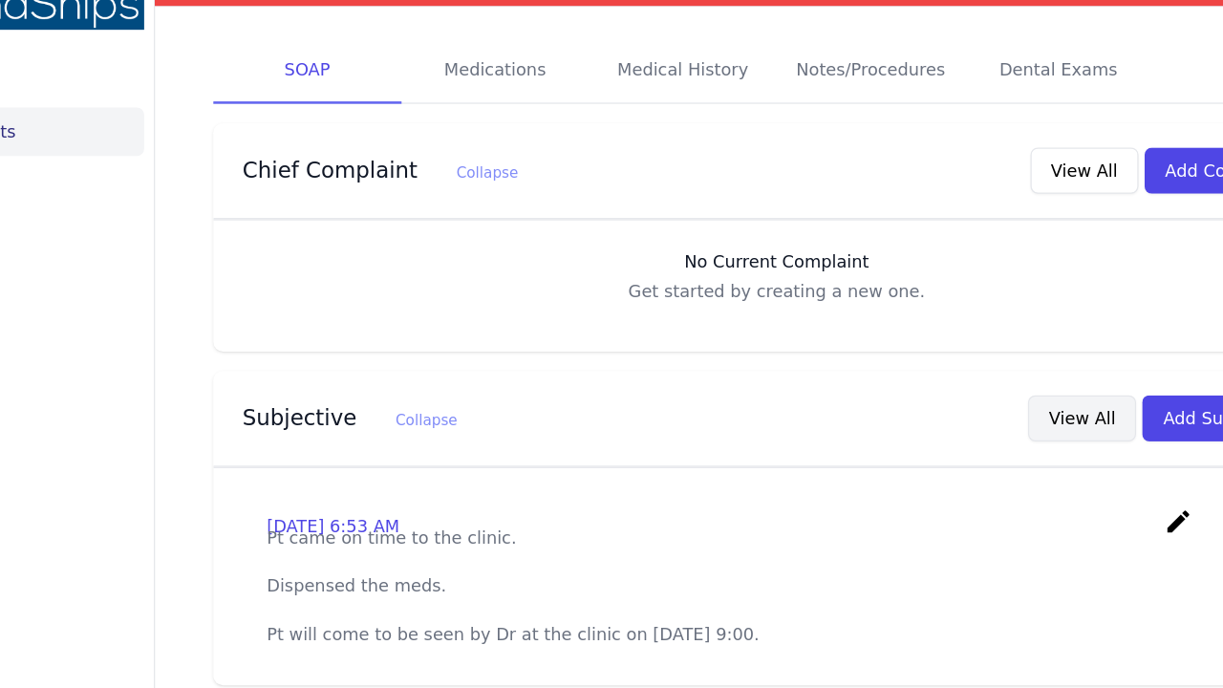
click at [931, 352] on button "View All" at bounding box center [973, 370] width 85 height 36
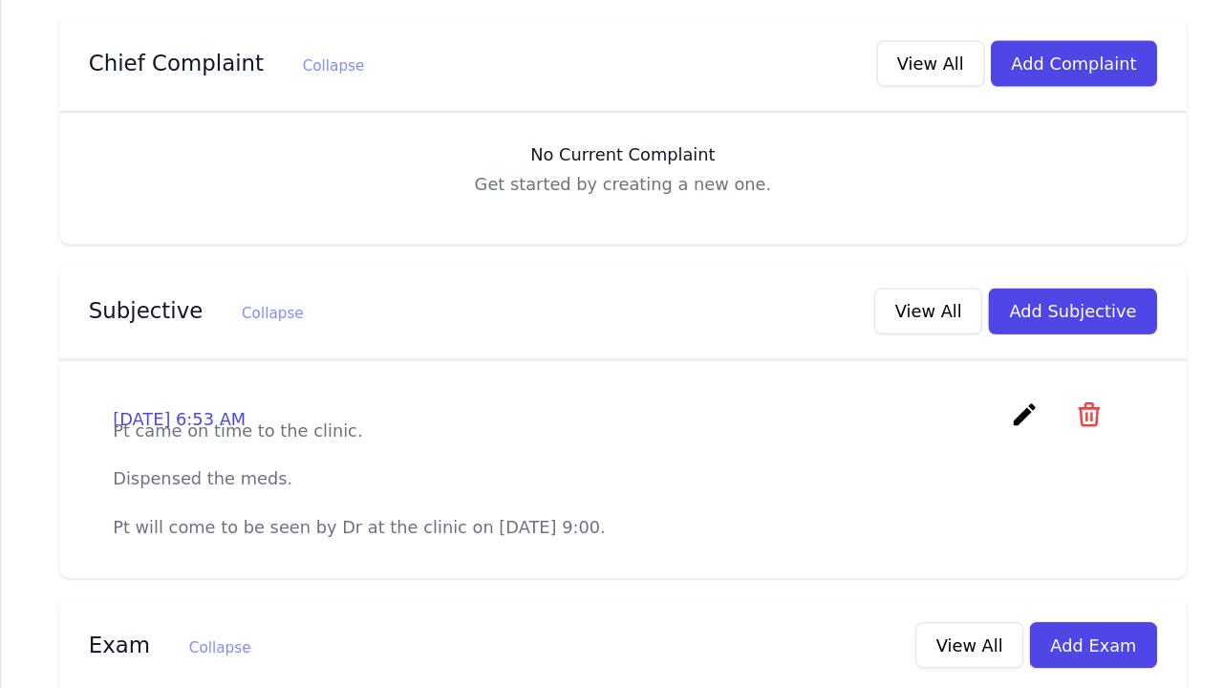
scroll to position [314, 0]
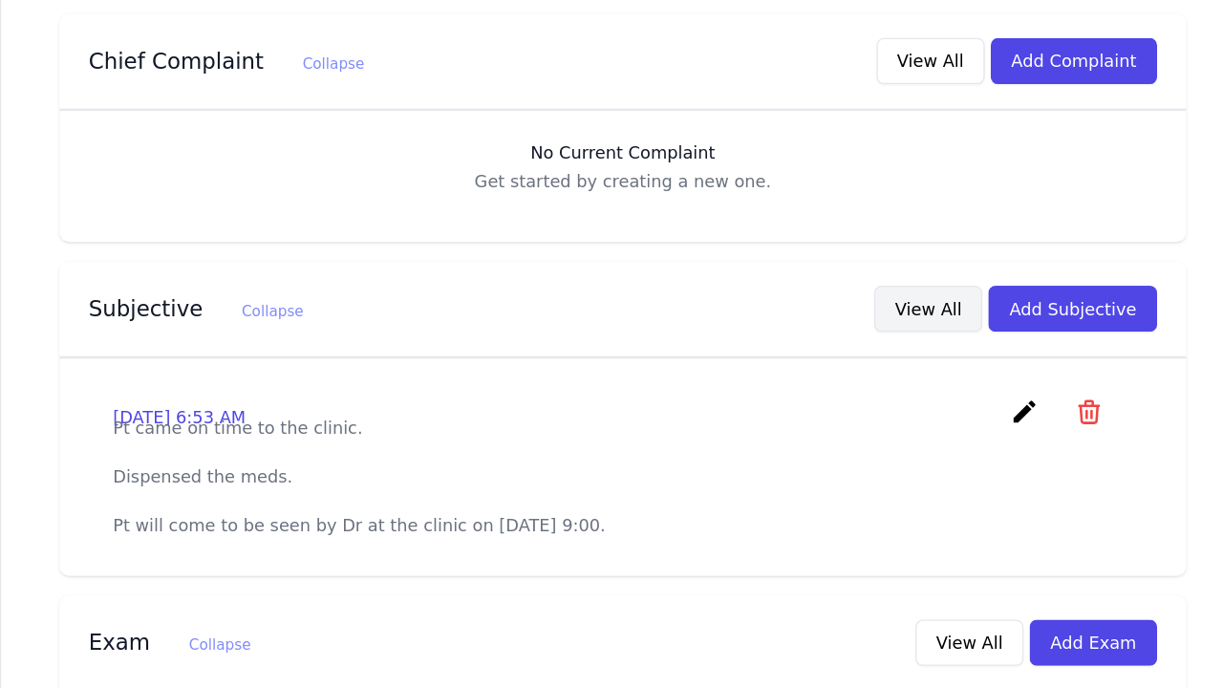
click at [931, 371] on button "View All" at bounding box center [973, 389] width 85 height 36
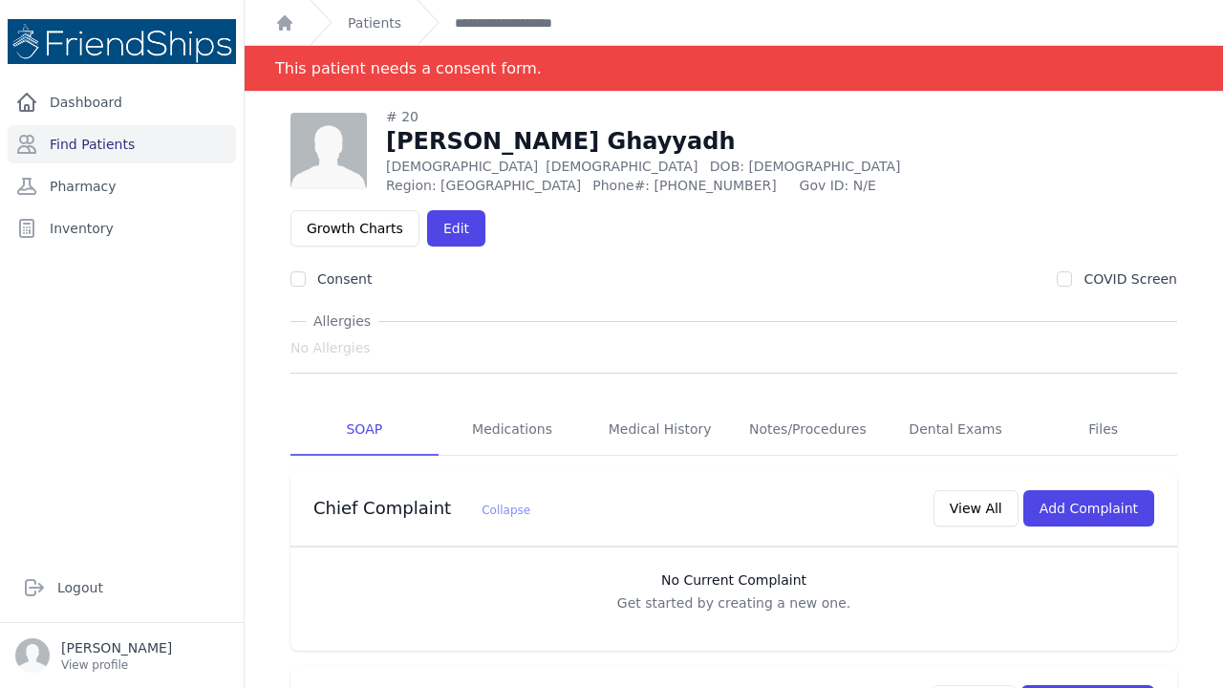
scroll to position [0, 0]
click at [115, 147] on link "Find Patients" at bounding box center [122, 144] width 228 height 38
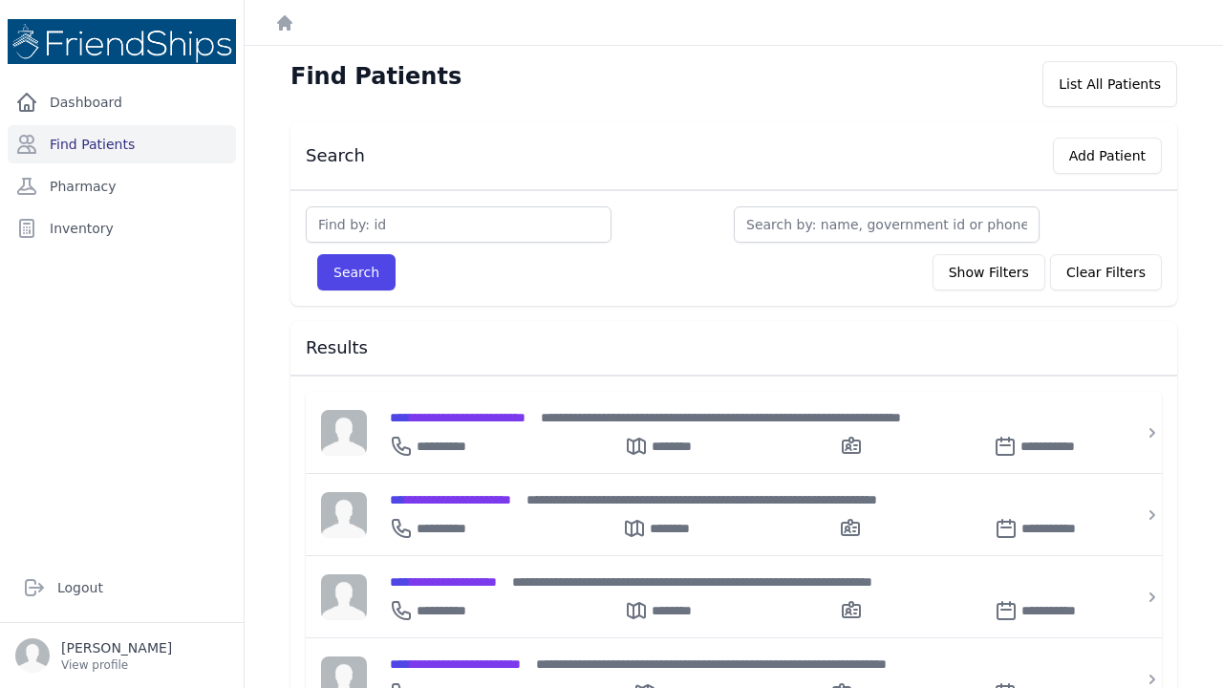
click at [394, 200] on div "Search Show Filters Clear Filters Filter By Age [DEMOGRAPHIC_DATA] 21-40 41-60 …" at bounding box center [733, 248] width 887 height 116
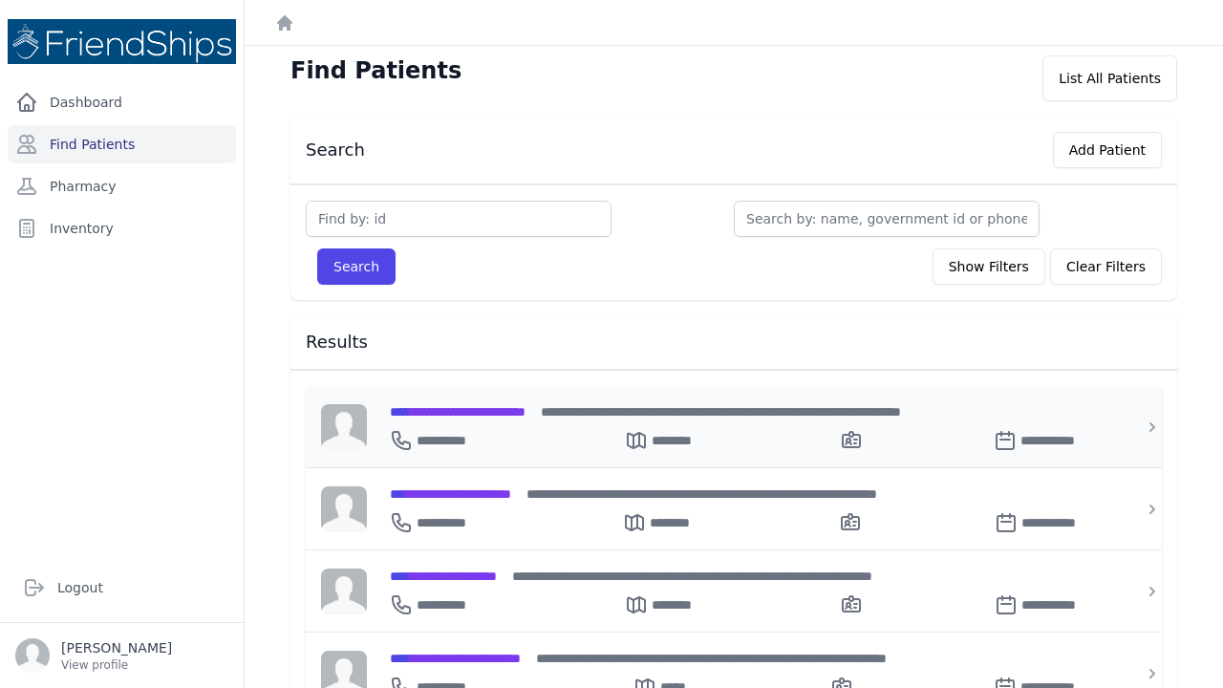
click at [496, 411] on span "**********" at bounding box center [458, 411] width 136 height 13
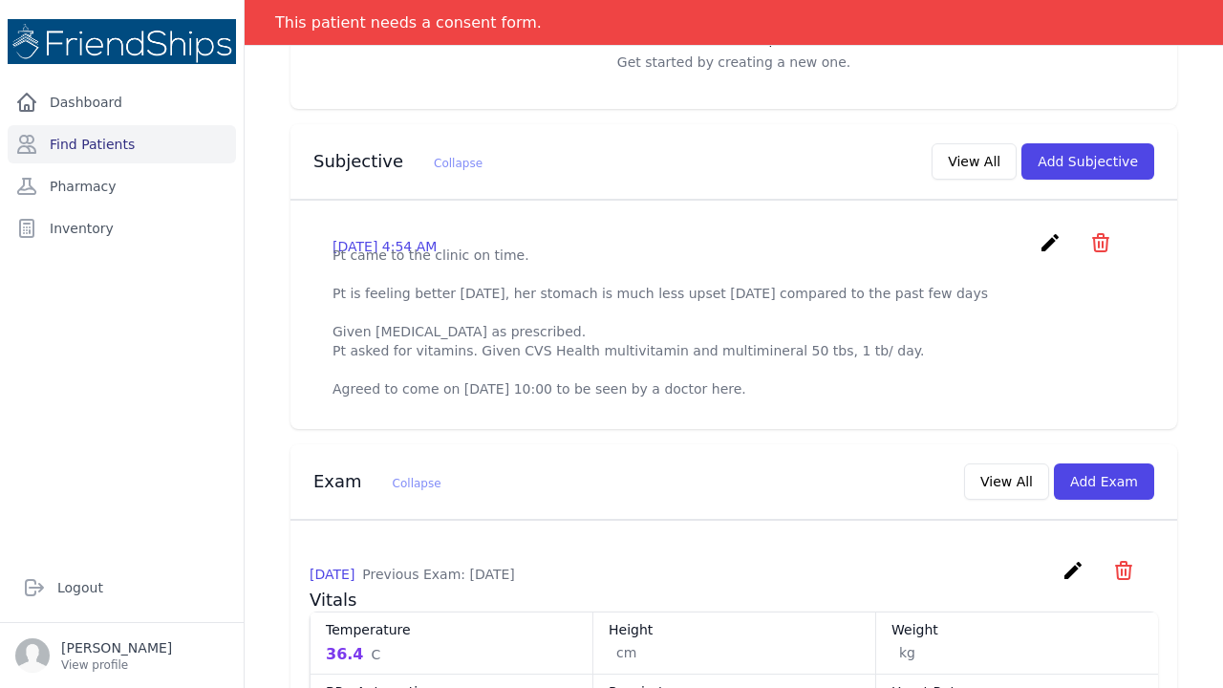
scroll to position [145, 0]
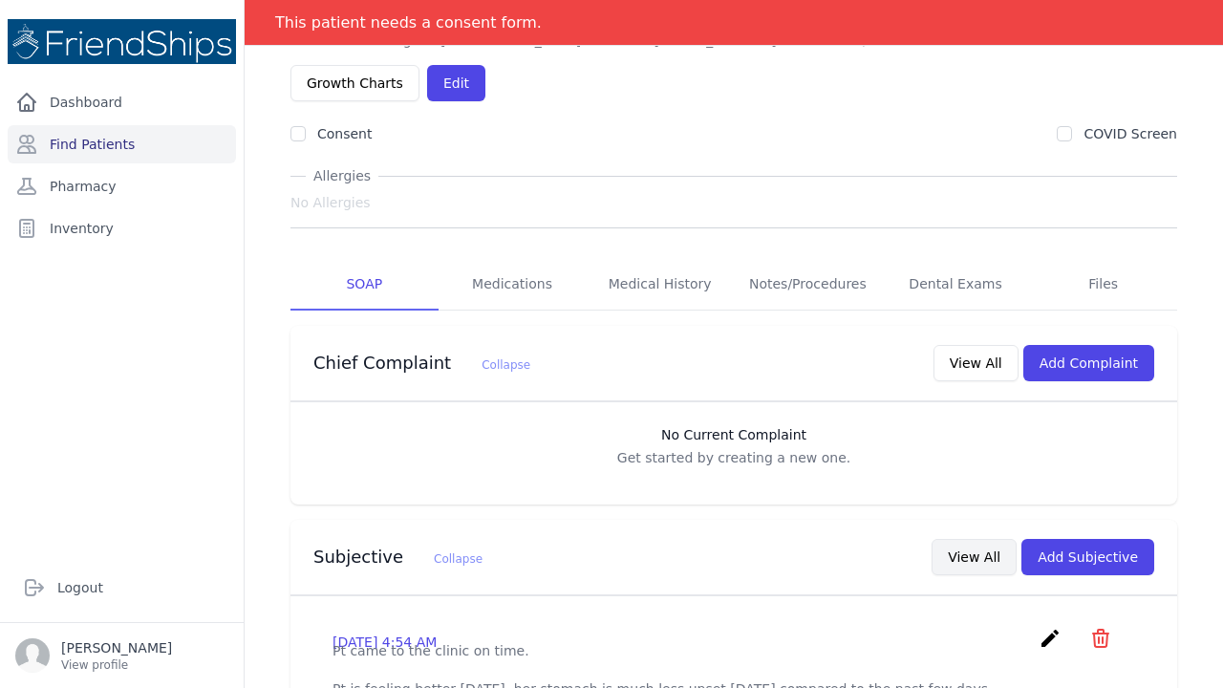
click at [975, 539] on button "View All" at bounding box center [973, 557] width 85 height 36
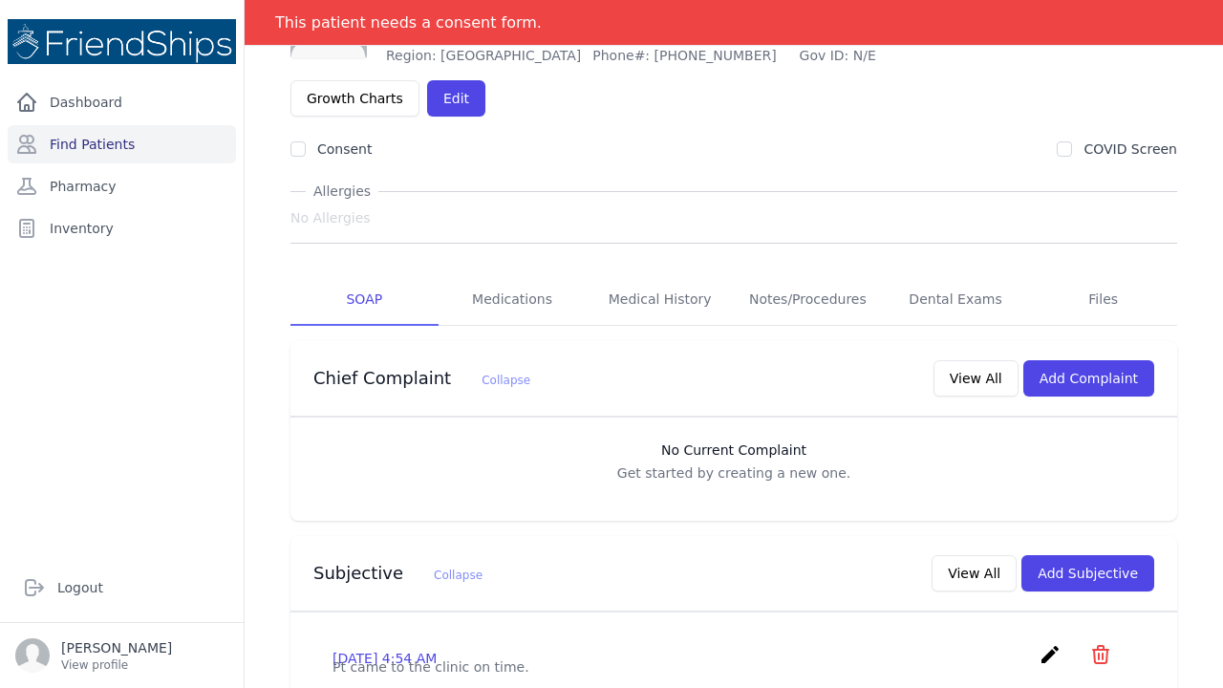
scroll to position [0, 0]
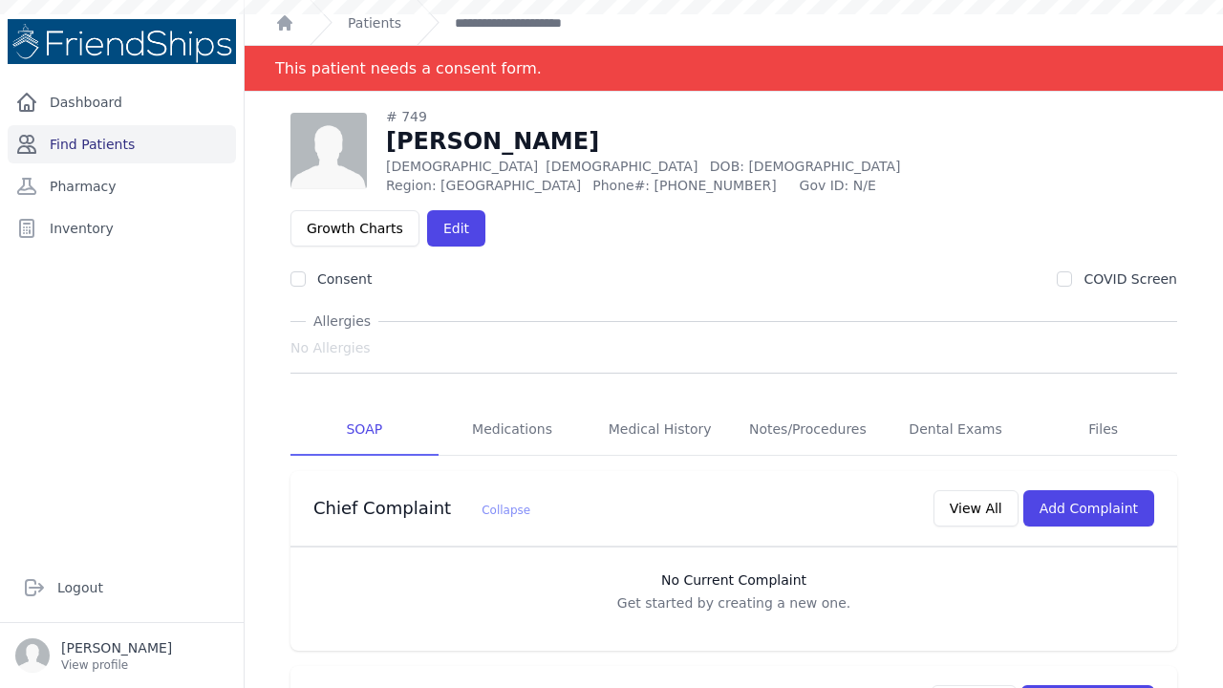
click at [140, 139] on link "Find Patients" at bounding box center [122, 144] width 228 height 38
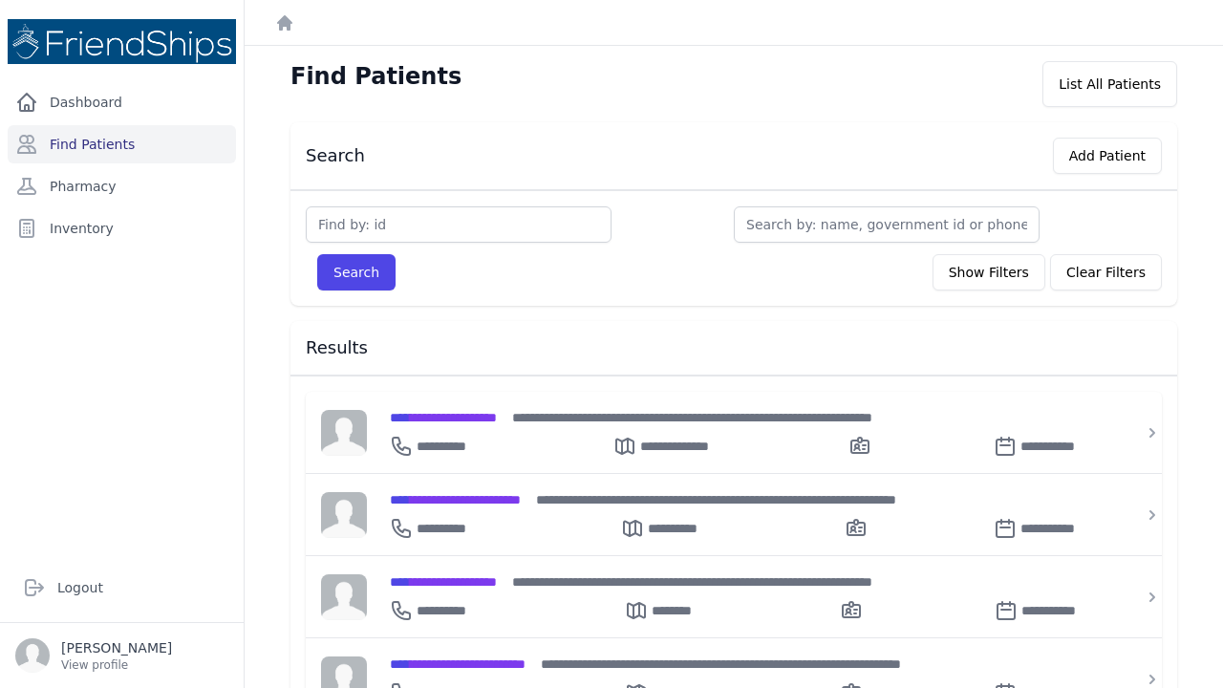
click at [348, 145] on h3 "Search" at bounding box center [335, 155] width 59 height 23
click at [371, 217] on input "text" at bounding box center [459, 224] width 306 height 36
type input "756"
click at [355, 272] on button "Search" at bounding box center [356, 272] width 78 height 36
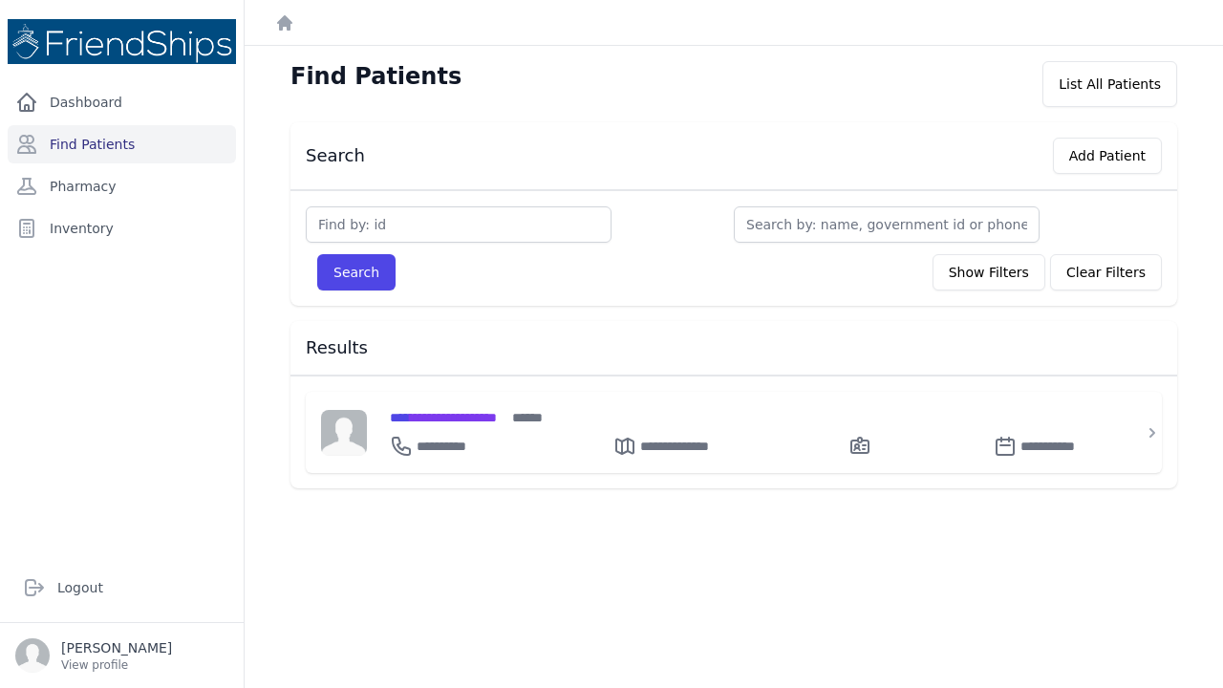
click at [371, 228] on input "text" at bounding box center [459, 224] width 306 height 36
type input "756"
click at [362, 268] on button "Search" at bounding box center [356, 272] width 78 height 36
click at [350, 266] on button "Search" at bounding box center [356, 272] width 78 height 36
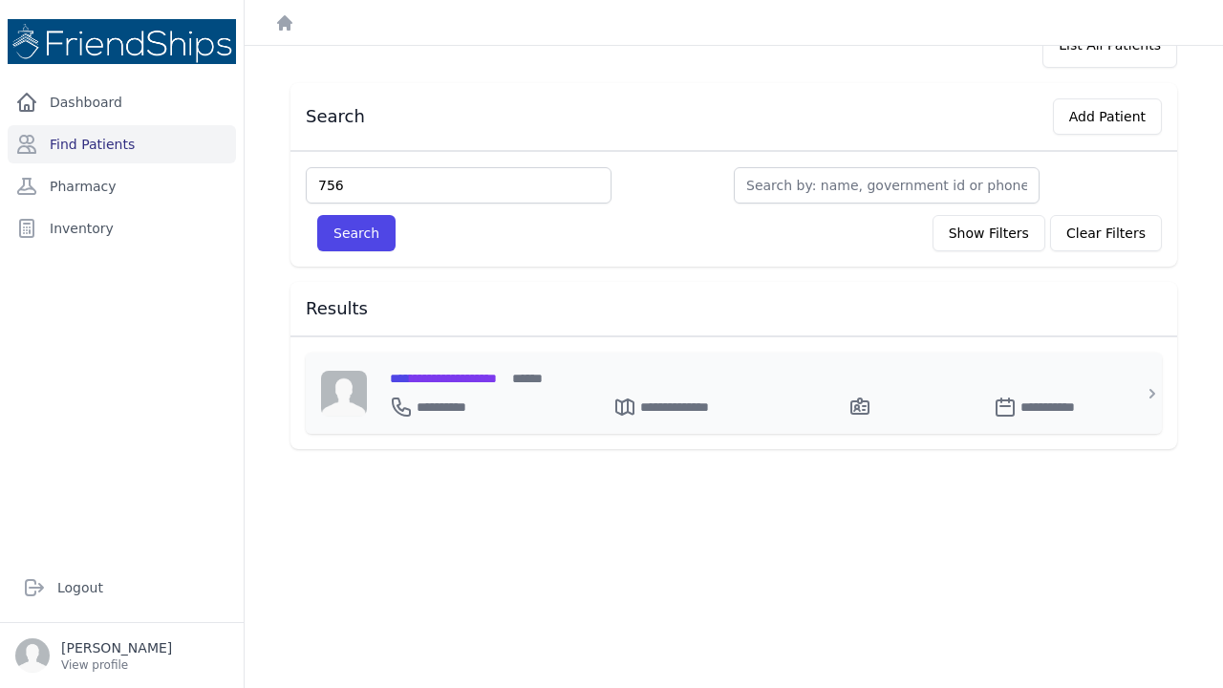
scroll to position [45, 0]
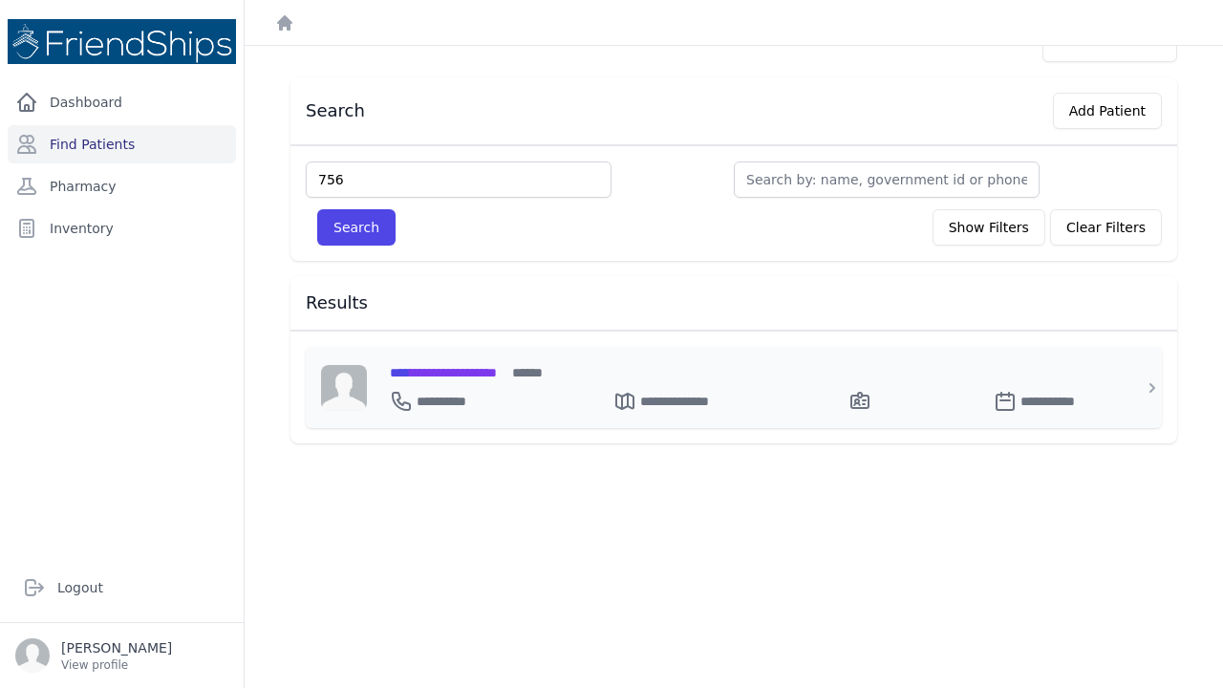
click at [430, 366] on span "**********" at bounding box center [443, 372] width 107 height 13
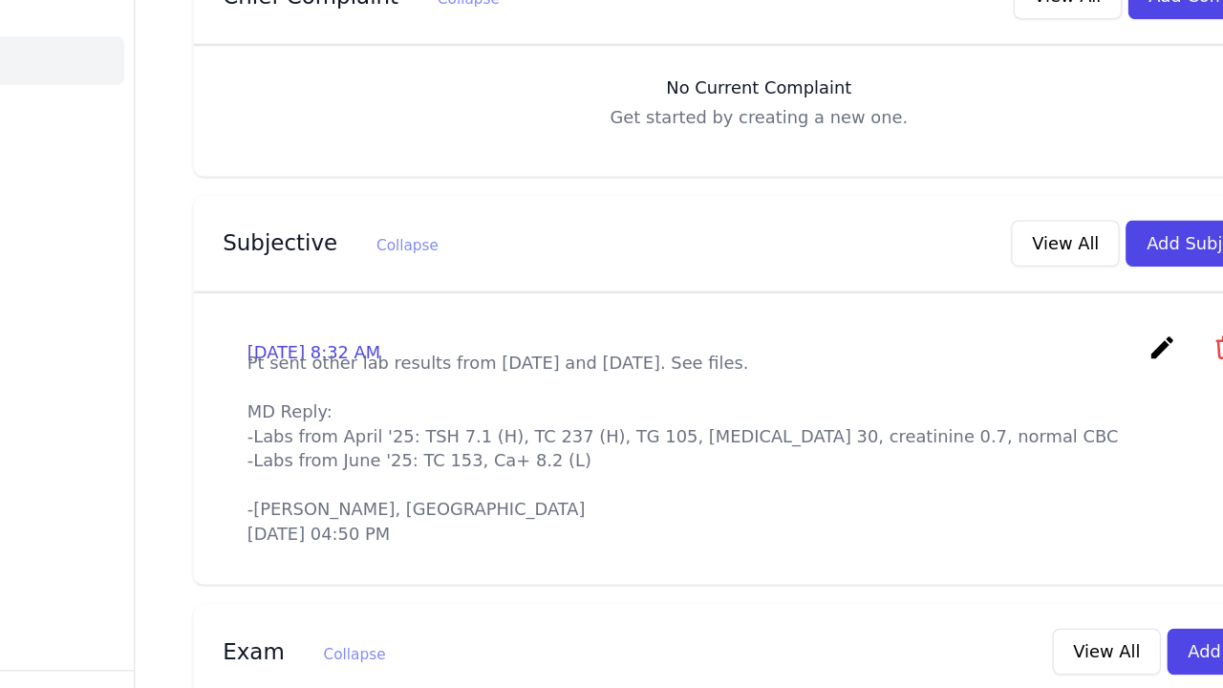
scroll to position [353, 0]
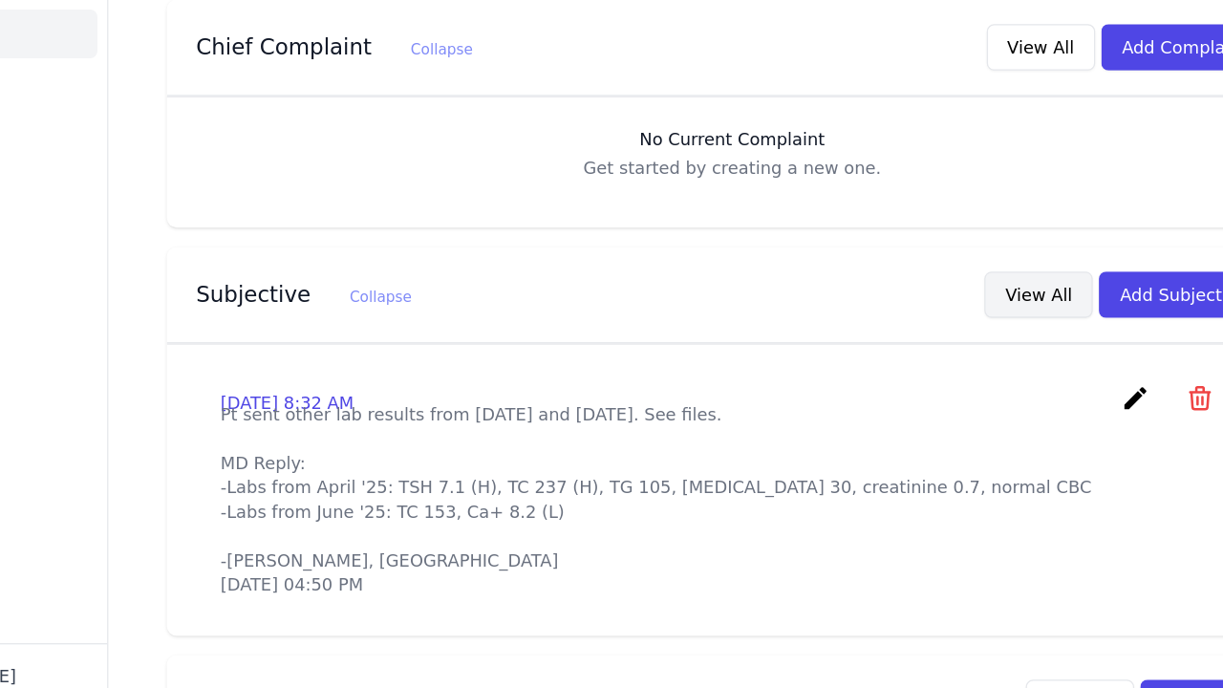
click at [931, 331] on button "View All" at bounding box center [973, 349] width 85 height 36
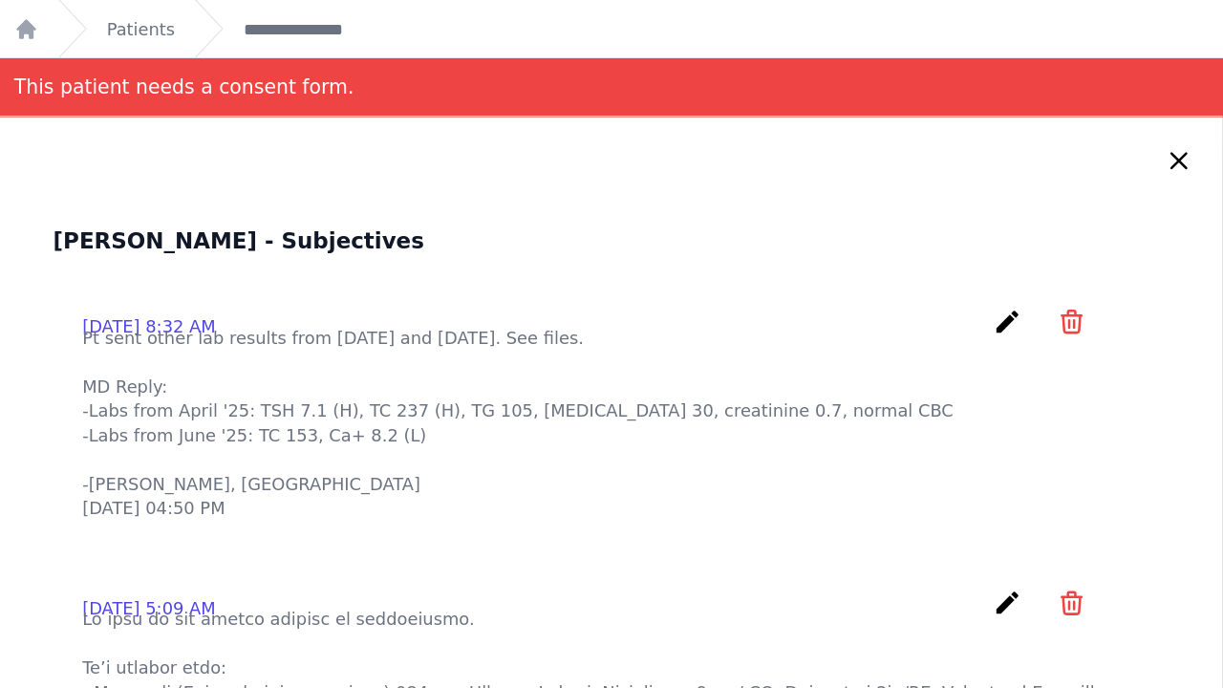
scroll to position [0, 0]
click at [1183, 128] on icon at bounding box center [1188, 125] width 11 height 11
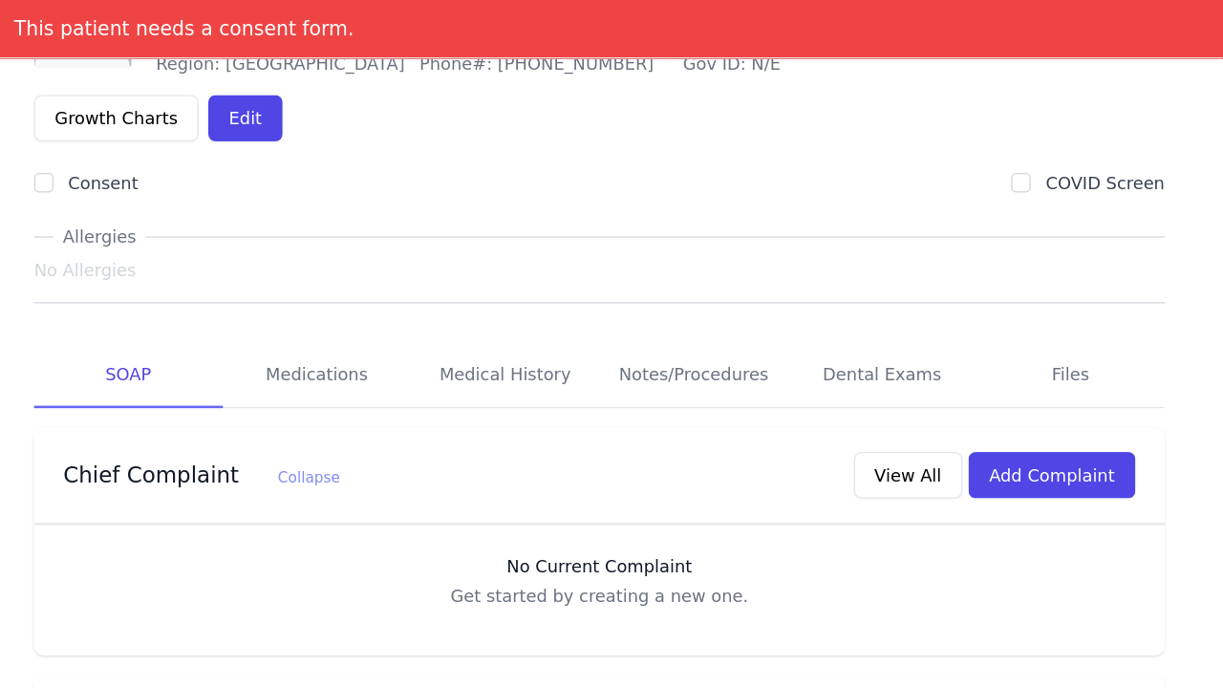
scroll to position [136, 0]
click at [586, 268] on link "Medical History" at bounding box center [660, 294] width 148 height 52
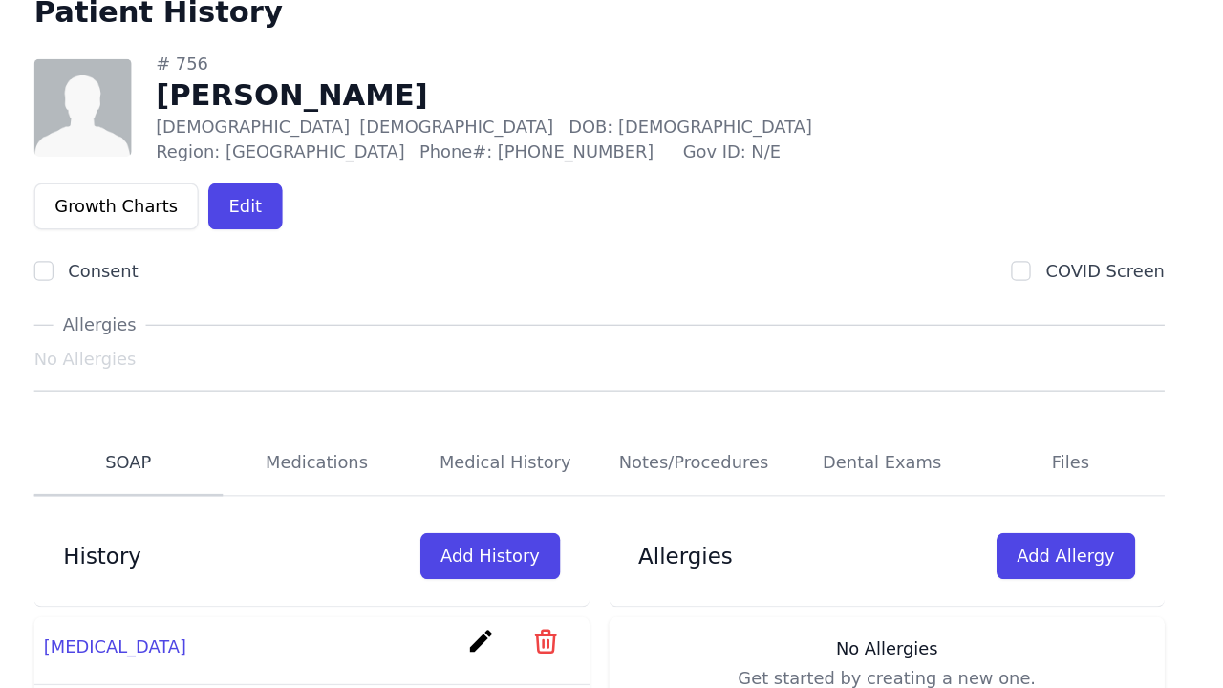
click at [290, 450] on link "SOAP" at bounding box center [364, 476] width 148 height 52
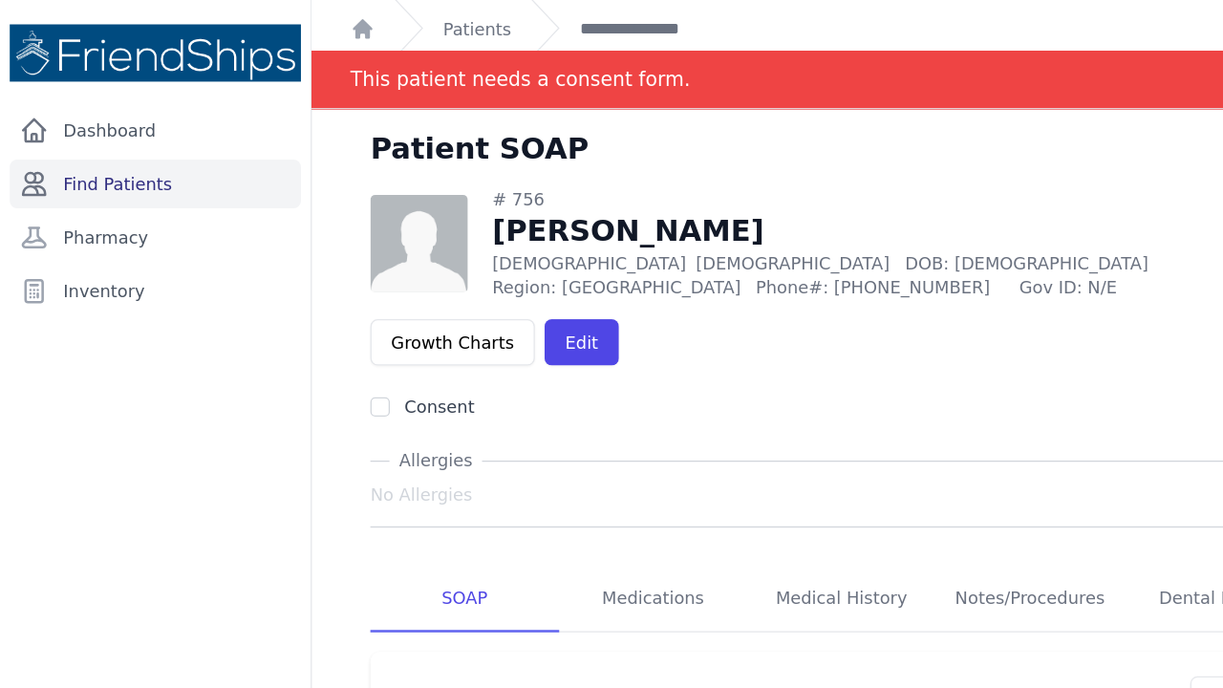
click at [62, 136] on link "Find Patients" at bounding box center [122, 144] width 228 height 38
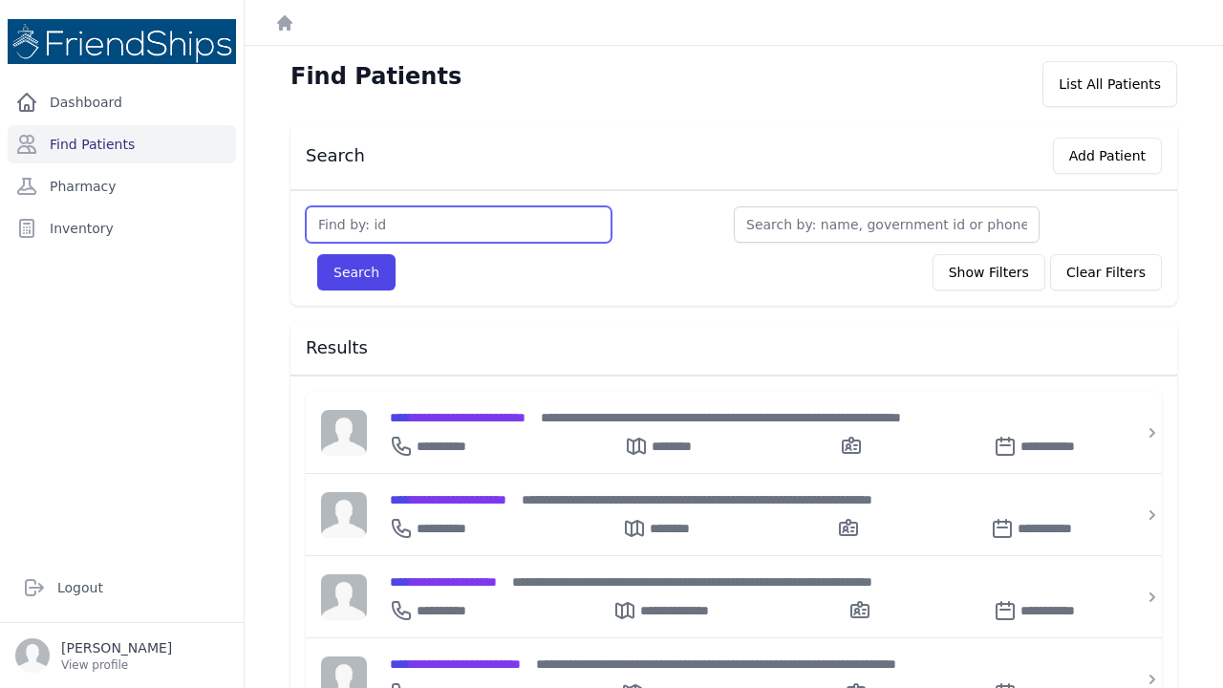
click at [357, 231] on input "text" at bounding box center [459, 224] width 306 height 36
type input "212"
click at [355, 272] on button "Search" at bounding box center [356, 272] width 78 height 36
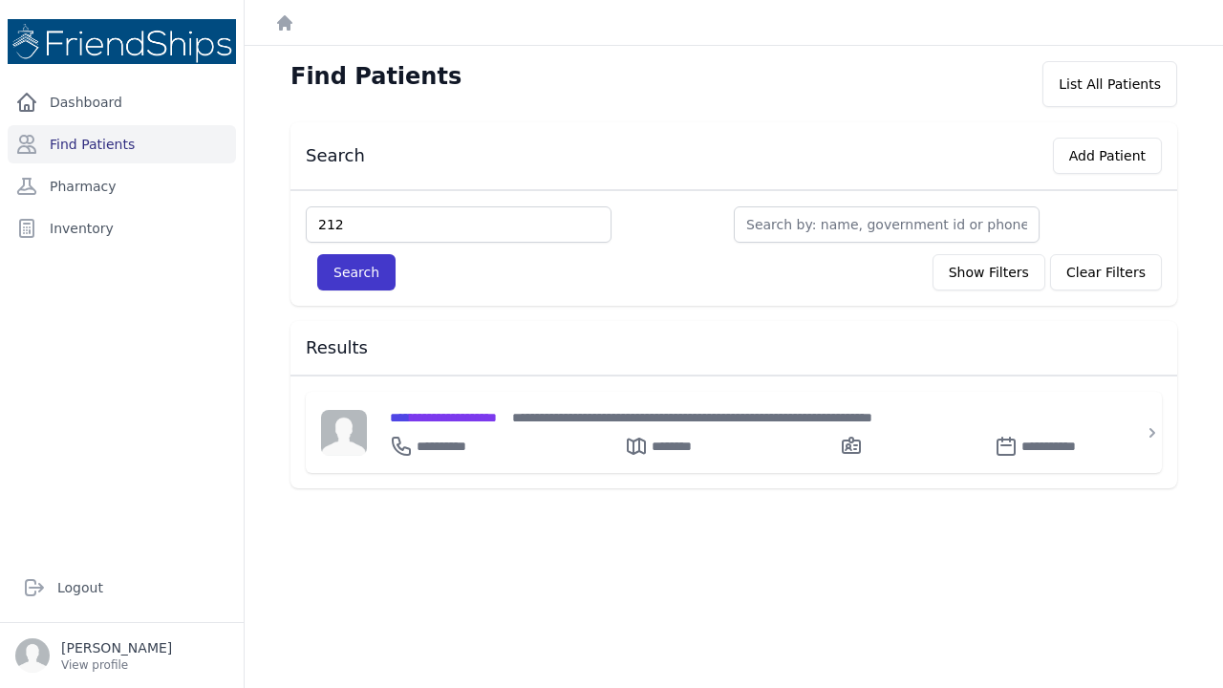
type input "212"
click at [354, 268] on button "Search" at bounding box center [356, 272] width 78 height 36
click at [469, 419] on span "**********" at bounding box center [443, 417] width 107 height 13
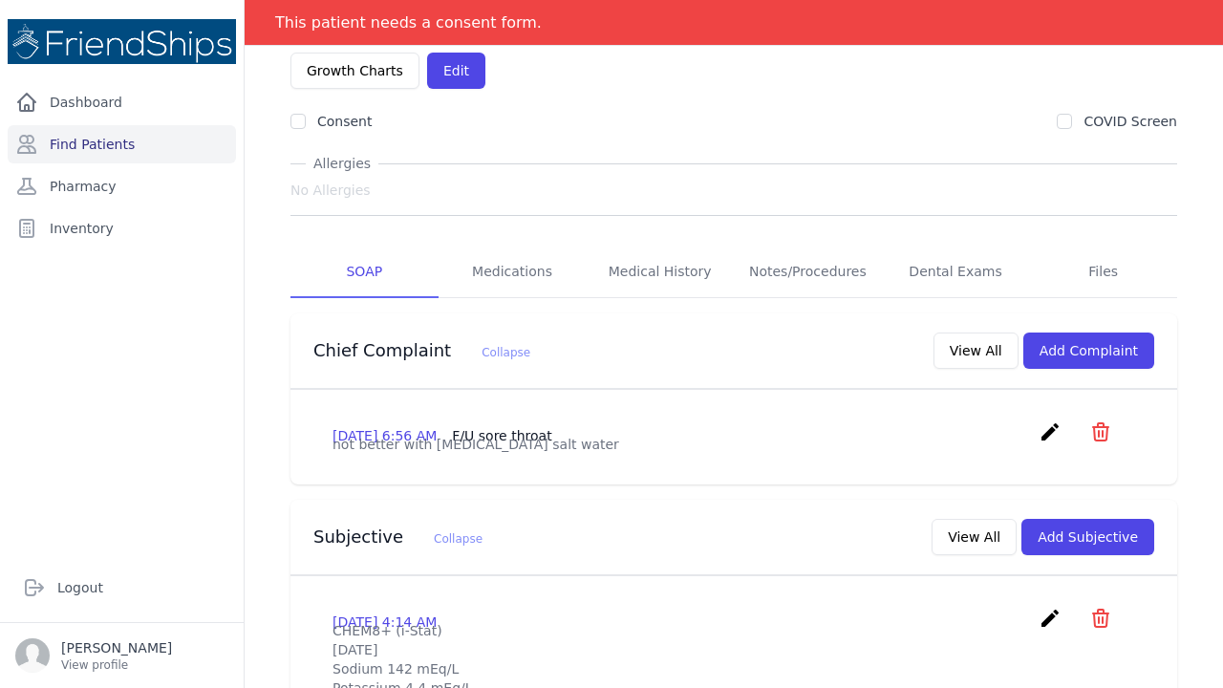
scroll to position [146, 0]
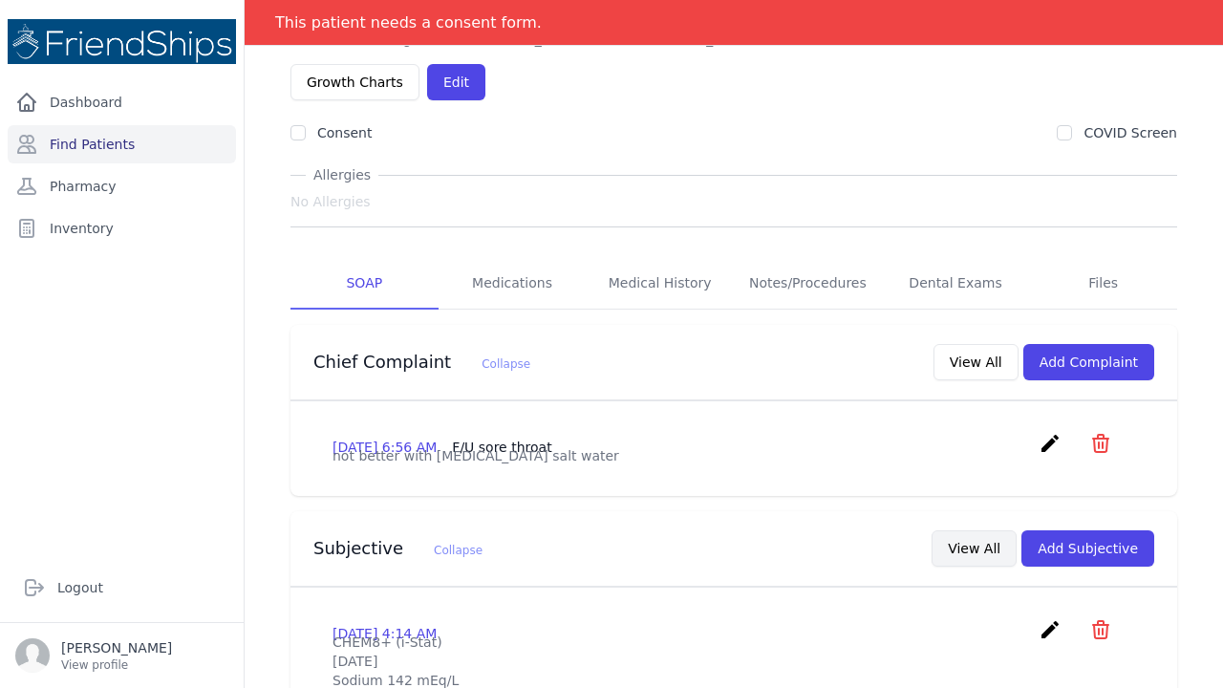
click at [982, 530] on button "View All" at bounding box center [973, 548] width 85 height 36
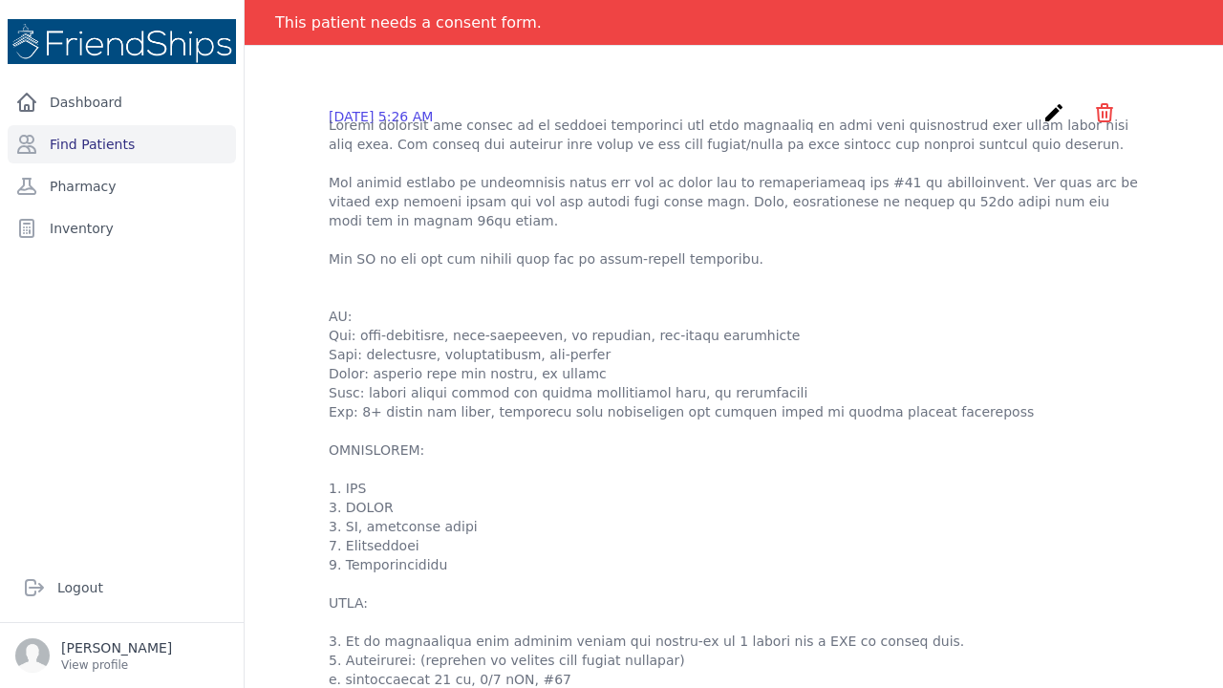
scroll to position [885, 0]
